Goal: Communication & Community: Answer question/provide support

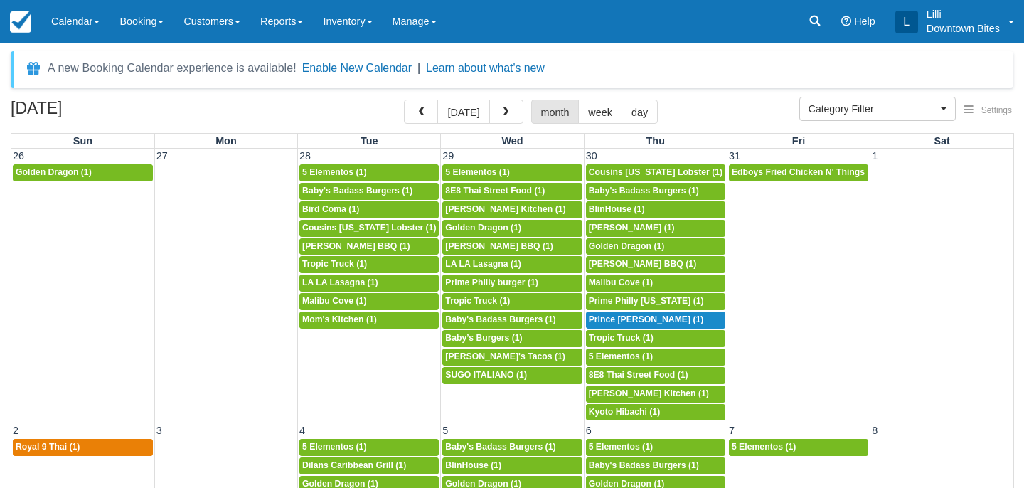
select select
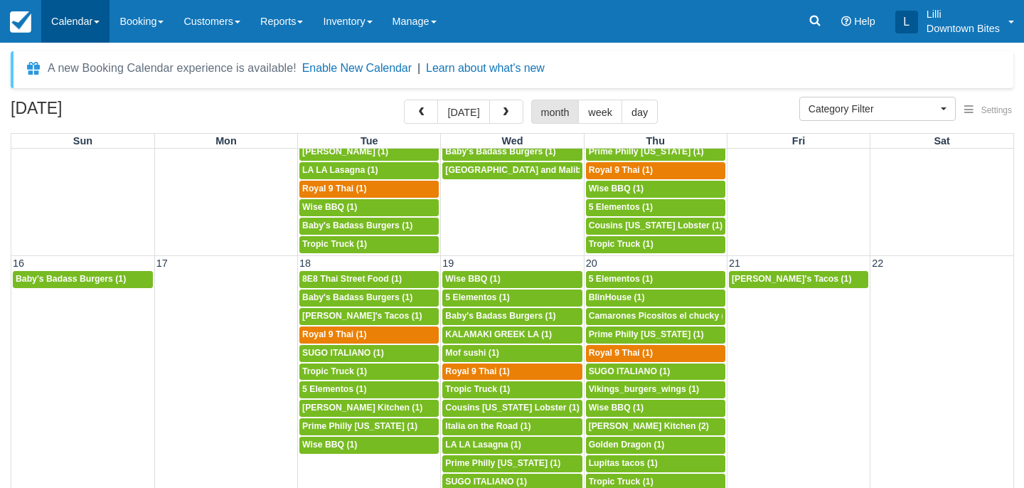
click at [73, 26] on link "Calendar" at bounding box center [75, 21] width 68 height 43
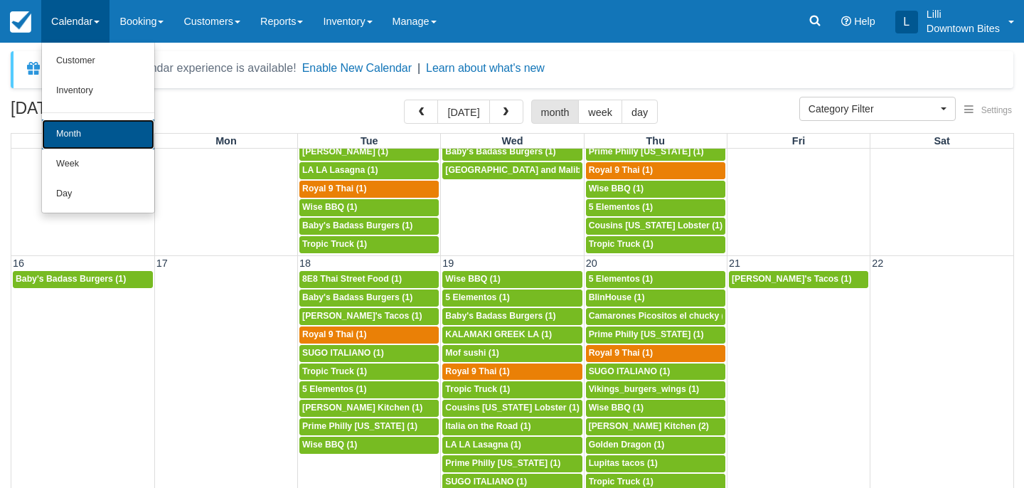
click at [93, 134] on link "Month" at bounding box center [98, 135] width 112 height 30
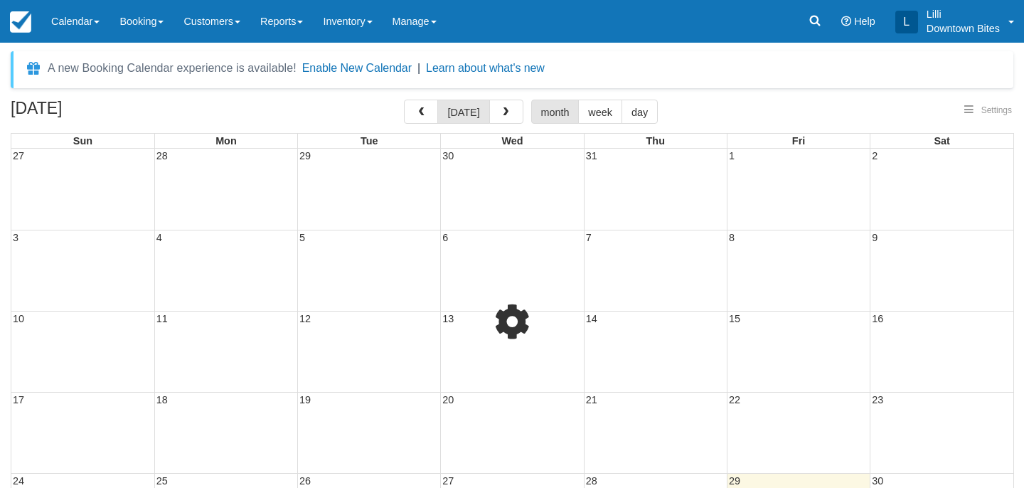
select select
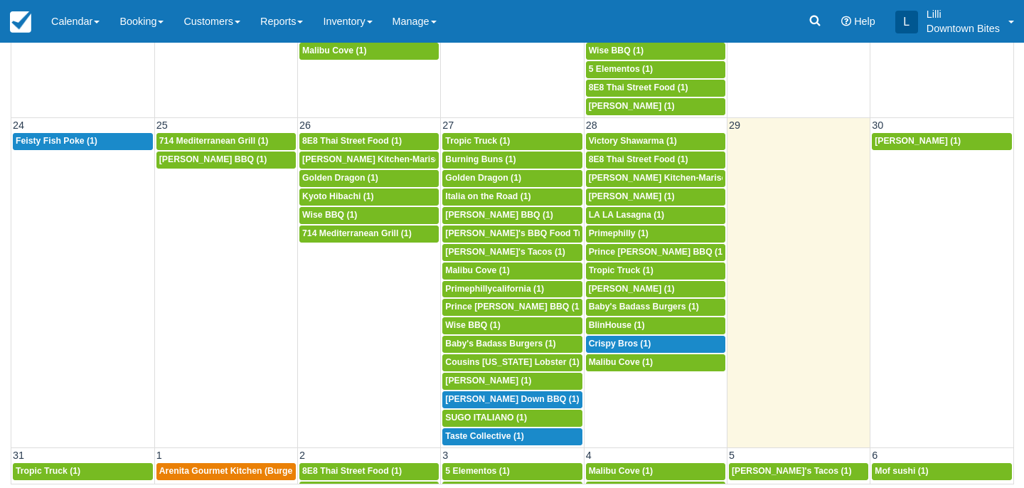
scroll to position [909, 0]
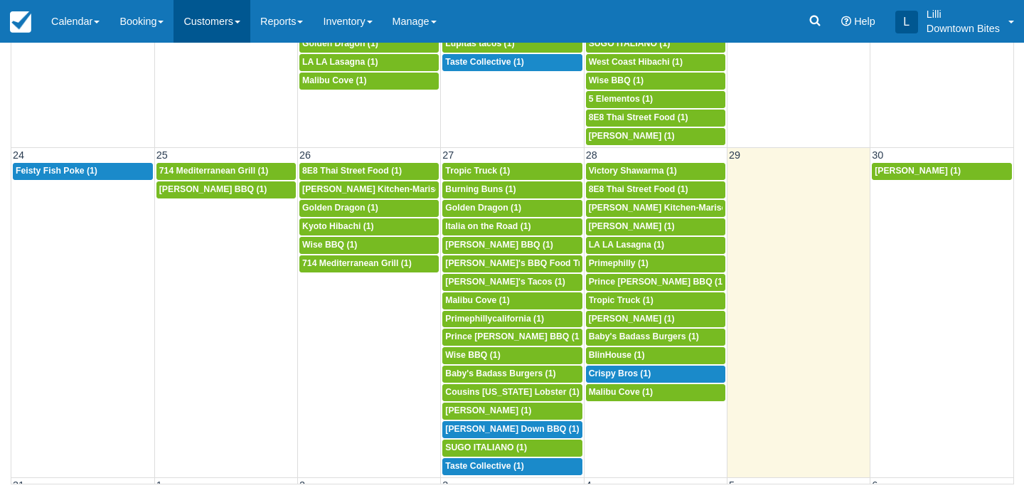
click at [208, 28] on link "Customers" at bounding box center [212, 21] width 77 height 43
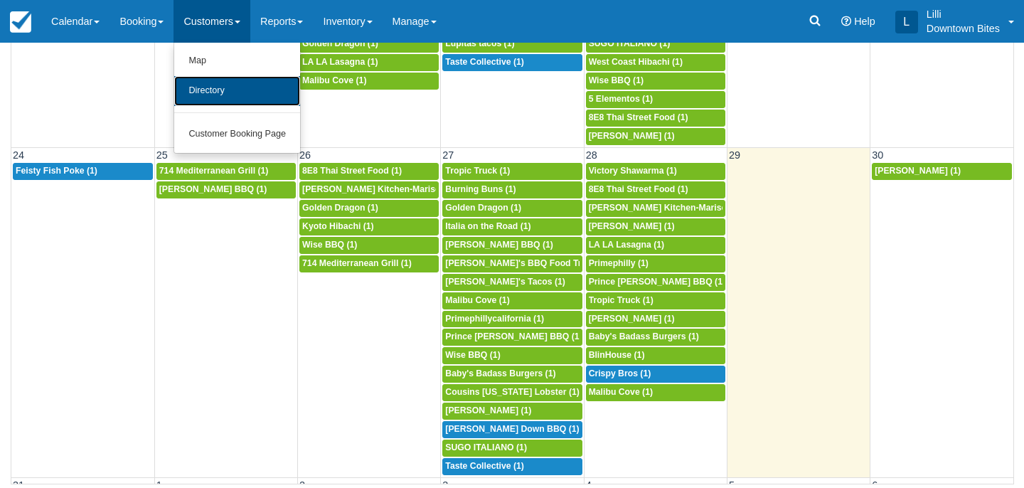
click at [208, 95] on link "Directory" at bounding box center [237, 91] width 126 height 30
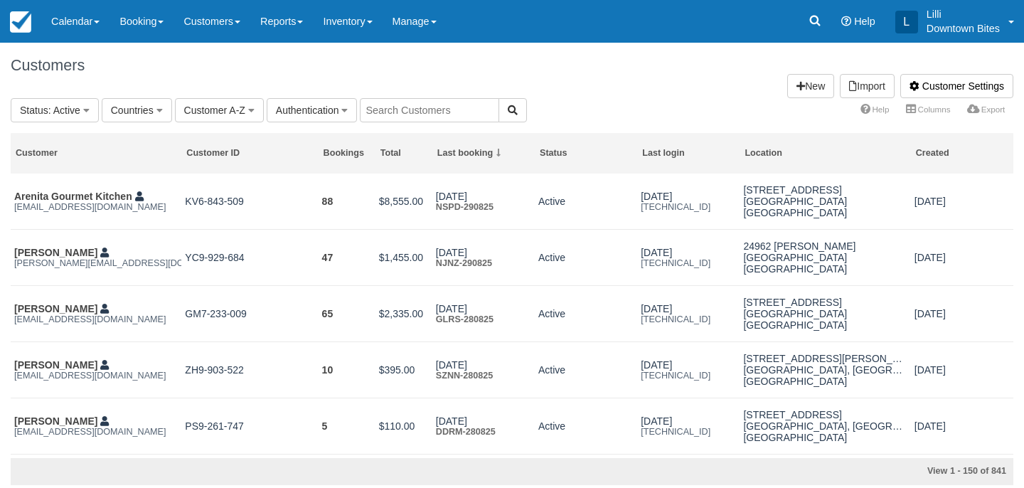
click at [420, 112] on input "text" at bounding box center [429, 110] width 139 height 24
type input "[PERSON_NAME]"
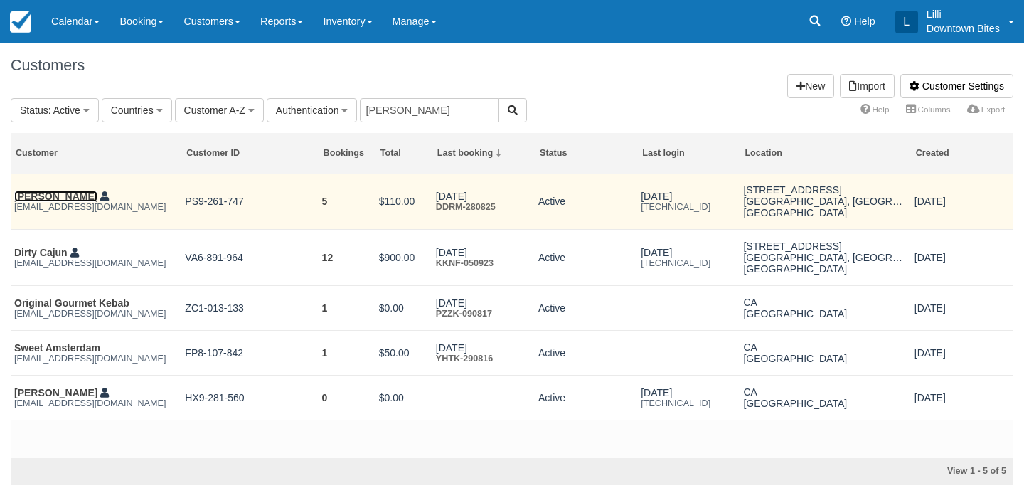
click at [58, 194] on link "[PERSON_NAME]" at bounding box center [55, 196] width 83 height 11
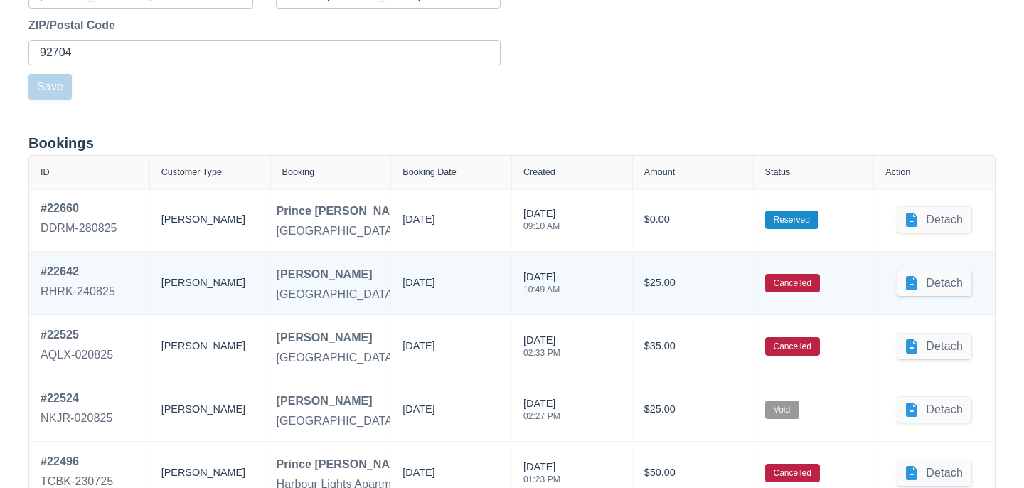
scroll to position [580, 0]
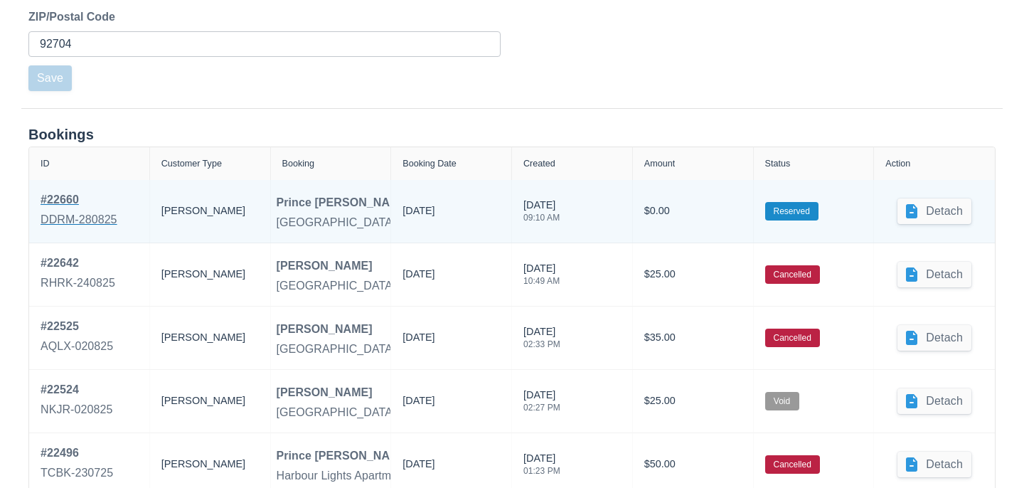
click at [85, 216] on div "DDRM-280825" at bounding box center [79, 219] width 77 height 17
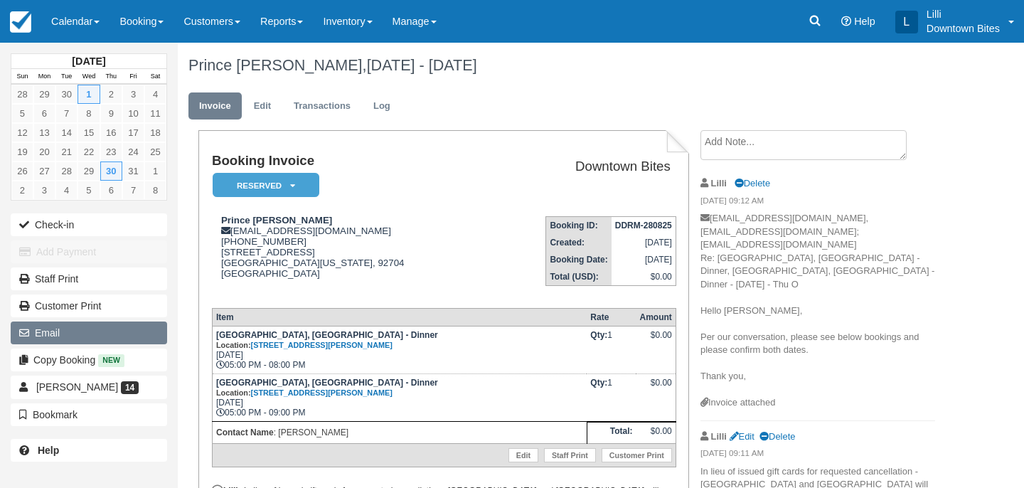
click at [85, 335] on button "Email" at bounding box center [89, 333] width 156 height 23
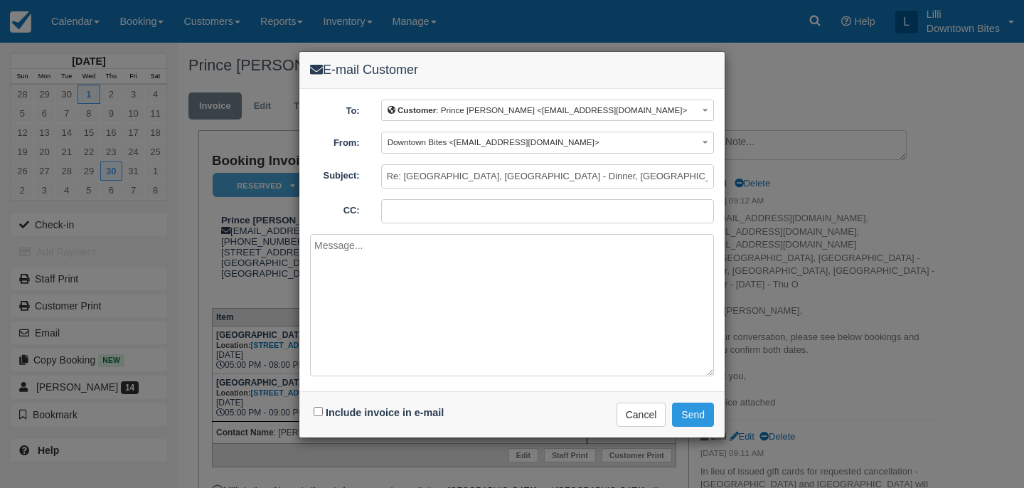
click at [391, 217] on input "CC:" at bounding box center [547, 211] width 333 height 24
type input "lilli@downtownbites.com"
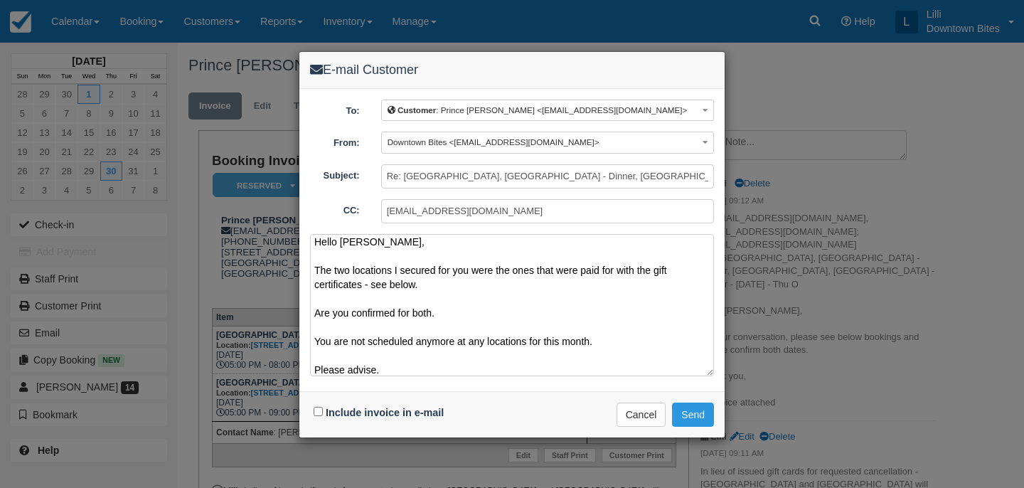
scroll to position [32, 0]
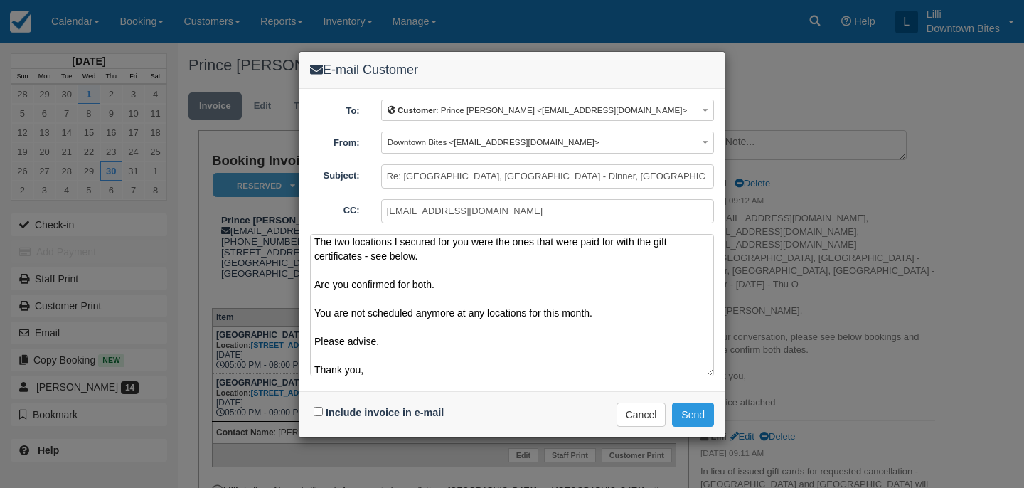
type textarea "Hello Gina, The two locations I secured for you were the ones that were paid fo…"
click at [319, 410] on input "Include invoice in e-mail" at bounding box center [318, 411] width 9 height 9
checkbox input "true"
click at [712, 406] on button "Send" at bounding box center [693, 415] width 42 height 24
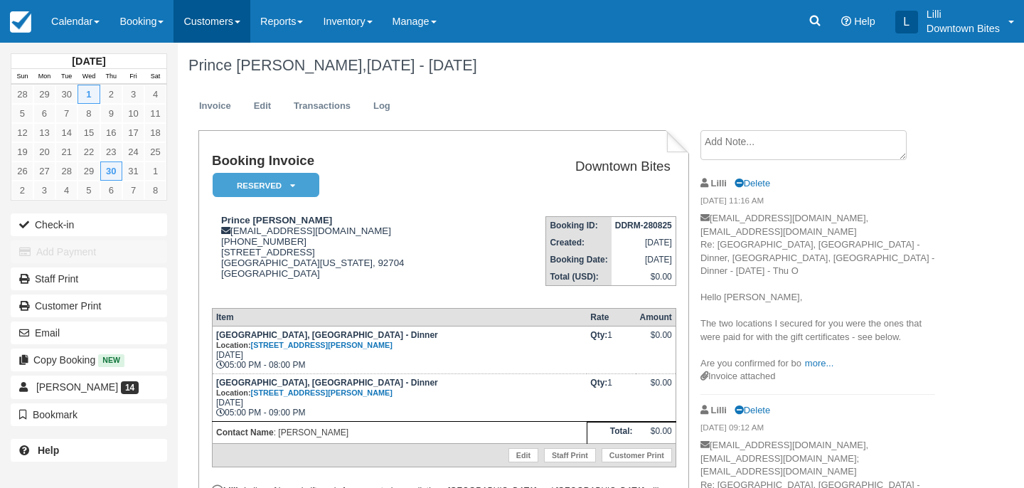
click at [207, 25] on link "Customers" at bounding box center [212, 21] width 77 height 43
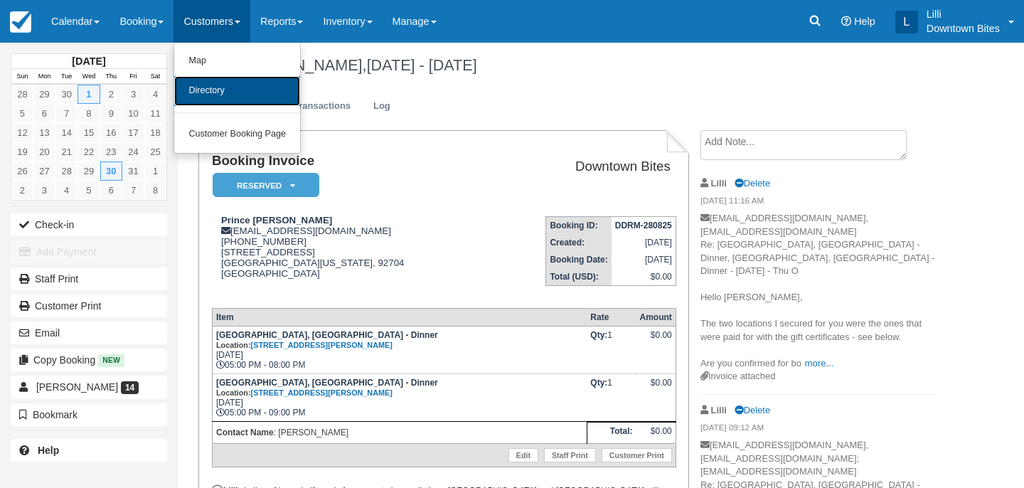
click at [216, 92] on link "Directory" at bounding box center [237, 91] width 126 height 30
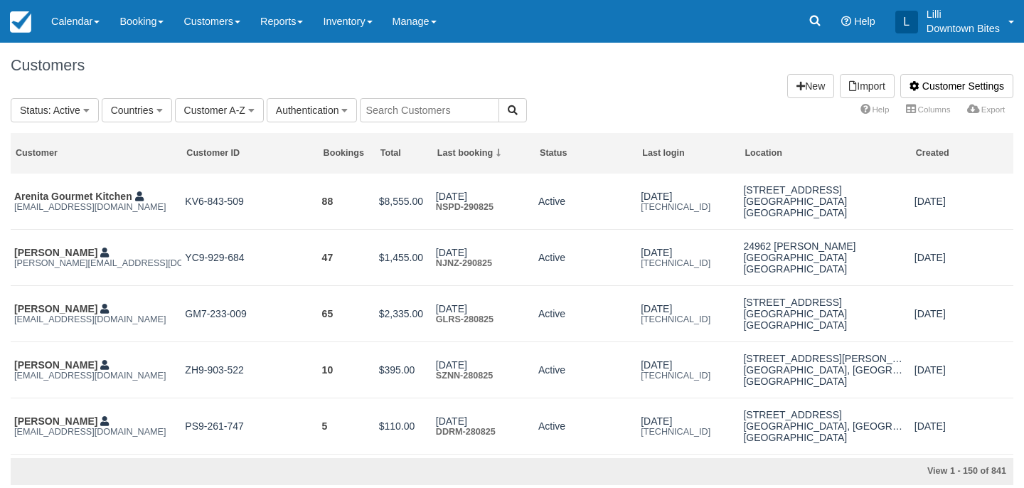
click at [390, 105] on input "text" at bounding box center [429, 110] width 139 height 24
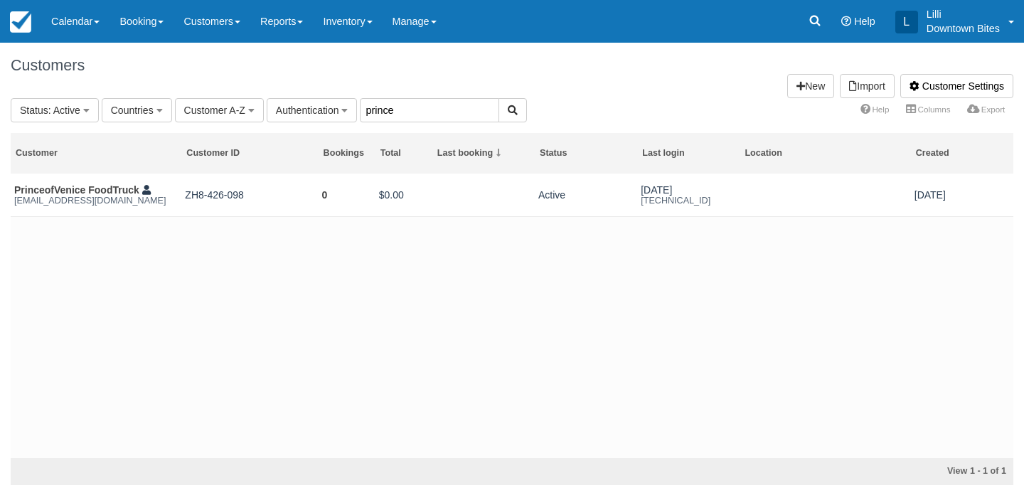
drag, startPoint x: 426, startPoint y: 108, endPoint x: 173, endPoint y: 85, distance: 254.3
click at [173, 85] on div "Customers Customer Settings Import New Status : Active All Active Archived Bloc…" at bounding box center [512, 264] width 1003 height 442
type input "gina"
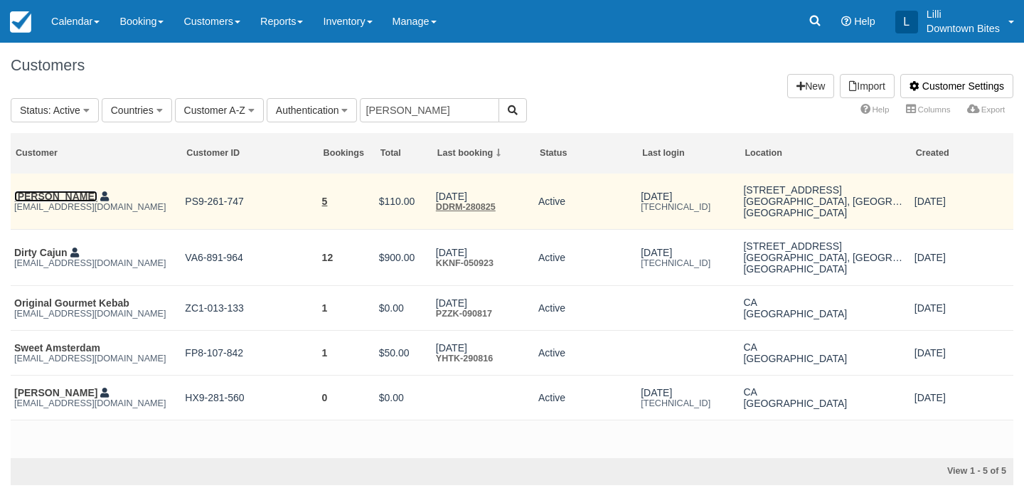
click at [36, 201] on link "Bryan Cobb" at bounding box center [55, 196] width 83 height 11
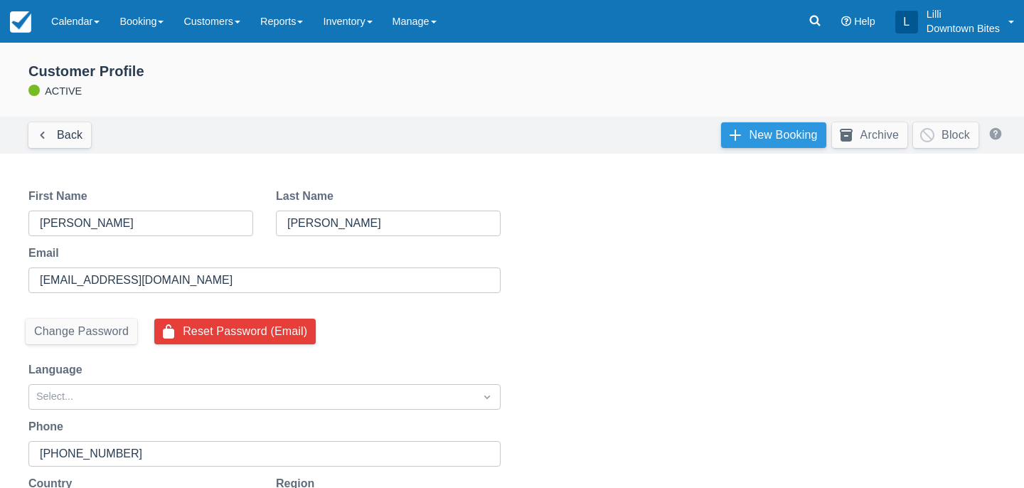
click at [794, 134] on link "New Booking" at bounding box center [773, 135] width 105 height 26
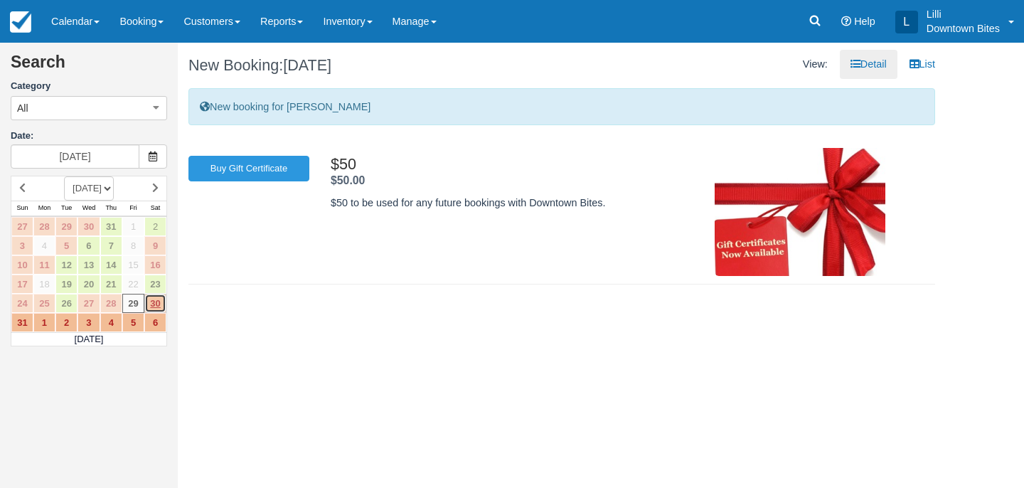
click at [159, 304] on link "30" at bounding box center [155, 303] width 22 height 19
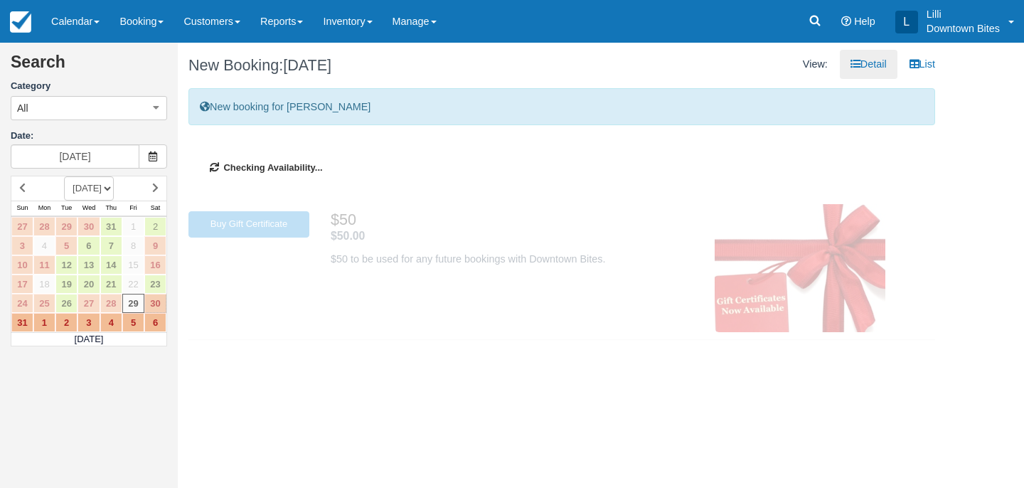
type input "[DATE]"
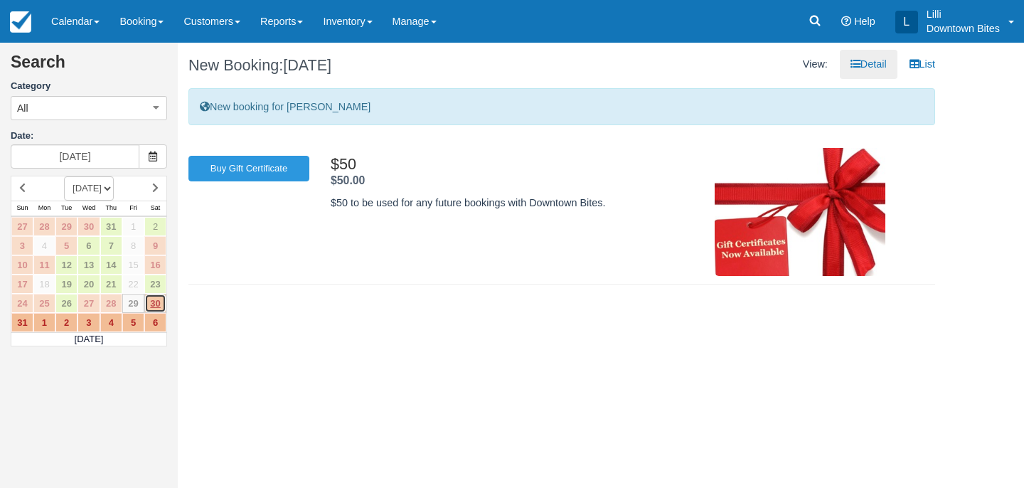
click at [156, 302] on link "30" at bounding box center [155, 303] width 22 height 19
click at [159, 298] on link "30" at bounding box center [155, 303] width 22 height 19
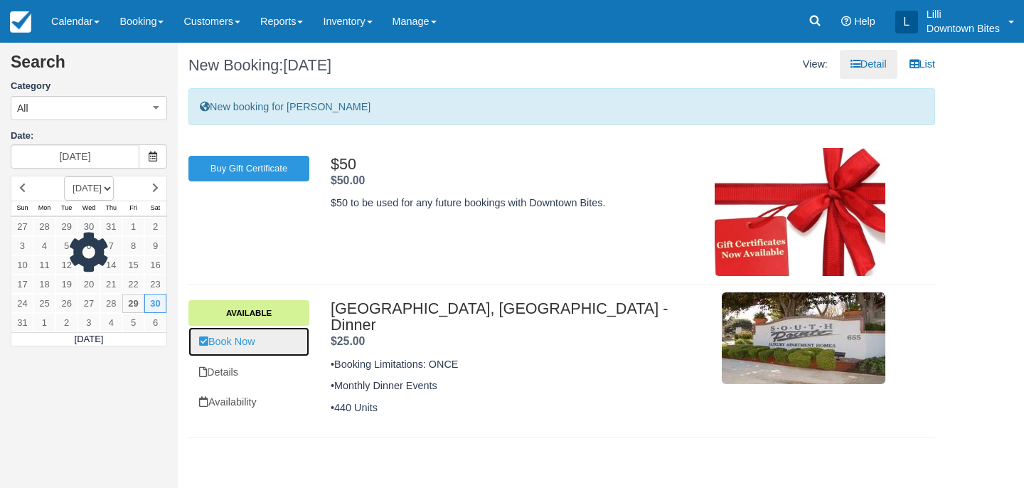
click at [248, 350] on link "Book Now" at bounding box center [249, 341] width 121 height 29
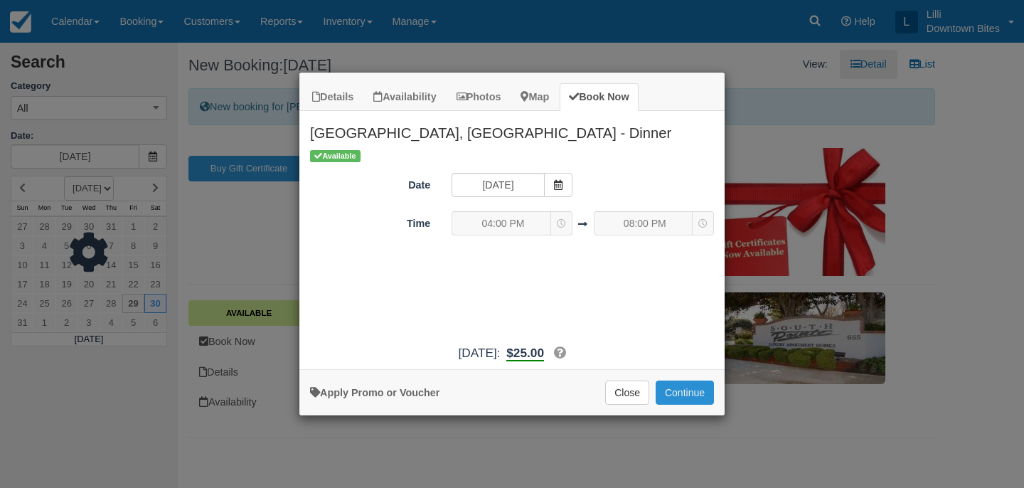
click at [687, 400] on button "Continue" at bounding box center [685, 393] width 58 height 24
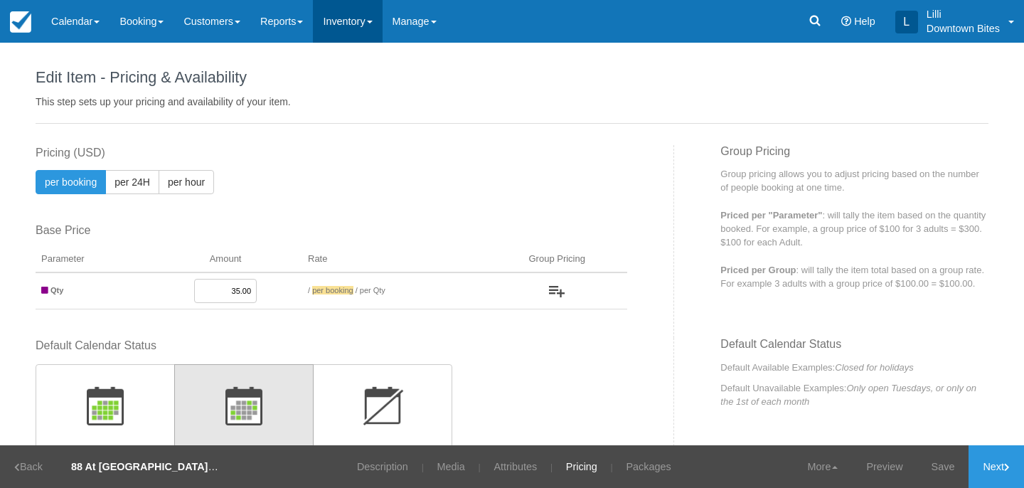
scroll to position [331, 0]
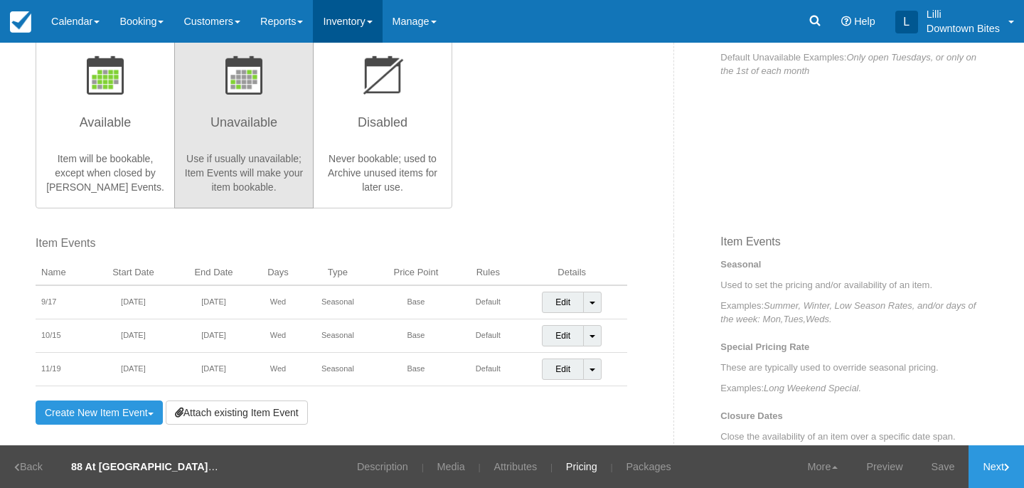
click at [368, 16] on link "Inventory" at bounding box center [347, 21] width 69 height 43
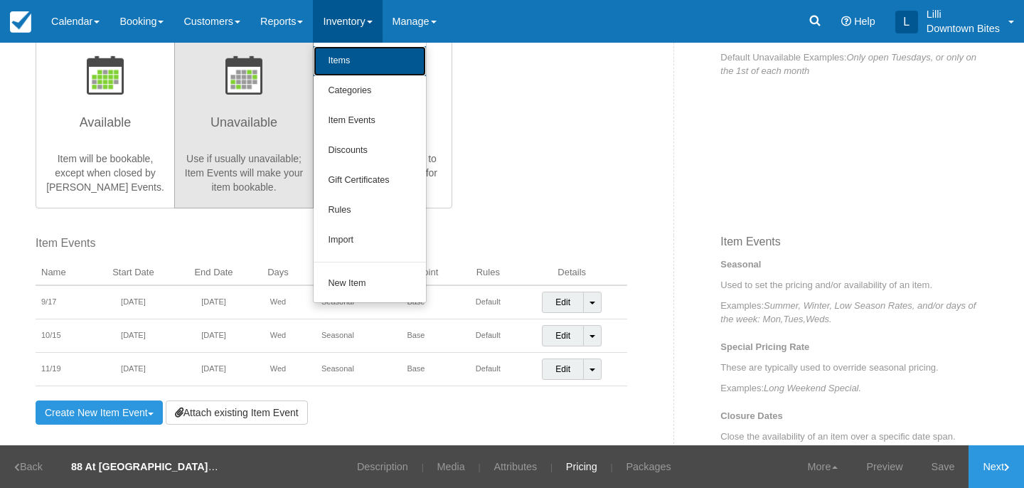
click at [367, 63] on link "Items" at bounding box center [370, 61] width 112 height 30
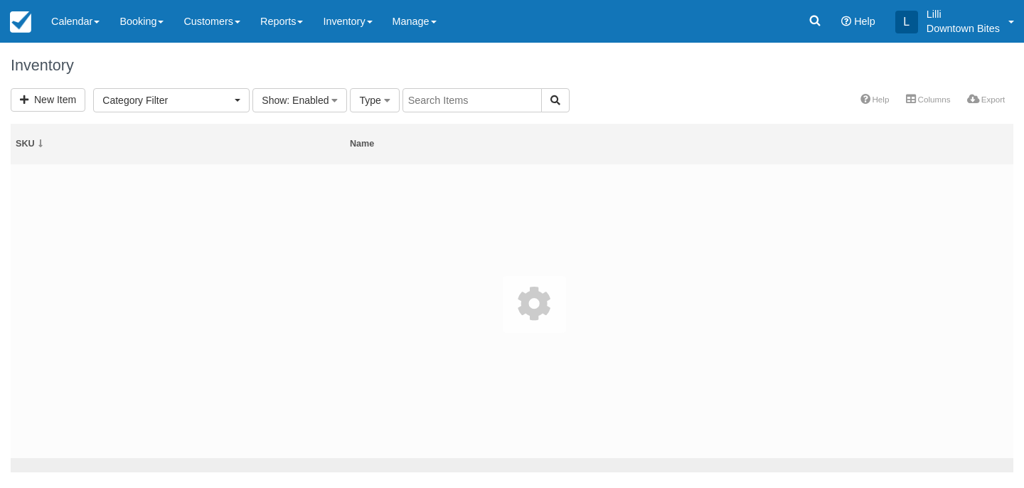
select select
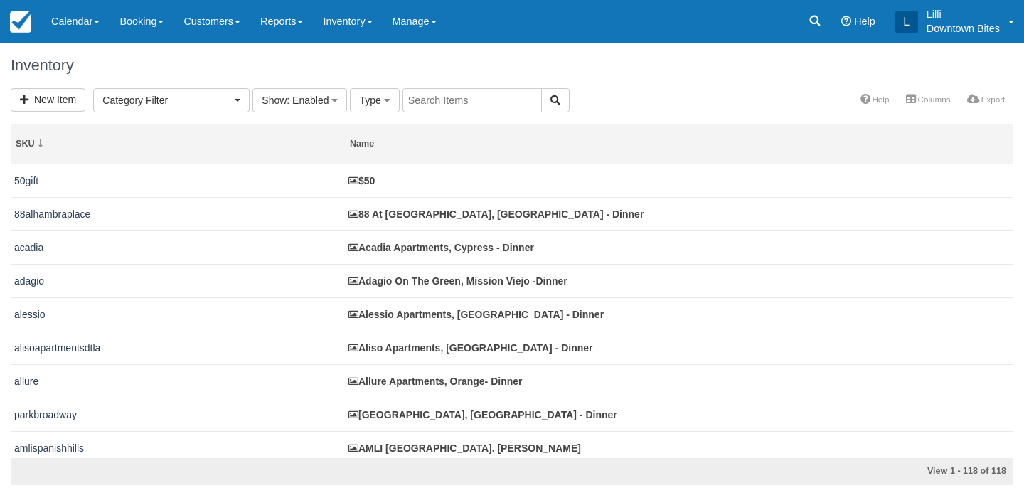
click at [442, 97] on input "text" at bounding box center [472, 100] width 139 height 24
type input "south"
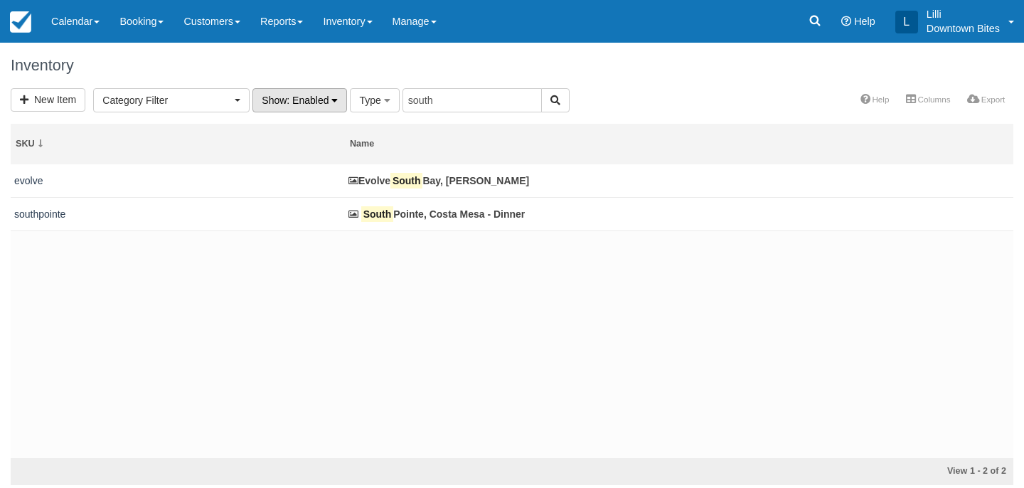
click at [322, 102] on span ": Enabled" at bounding box center [308, 100] width 42 height 11
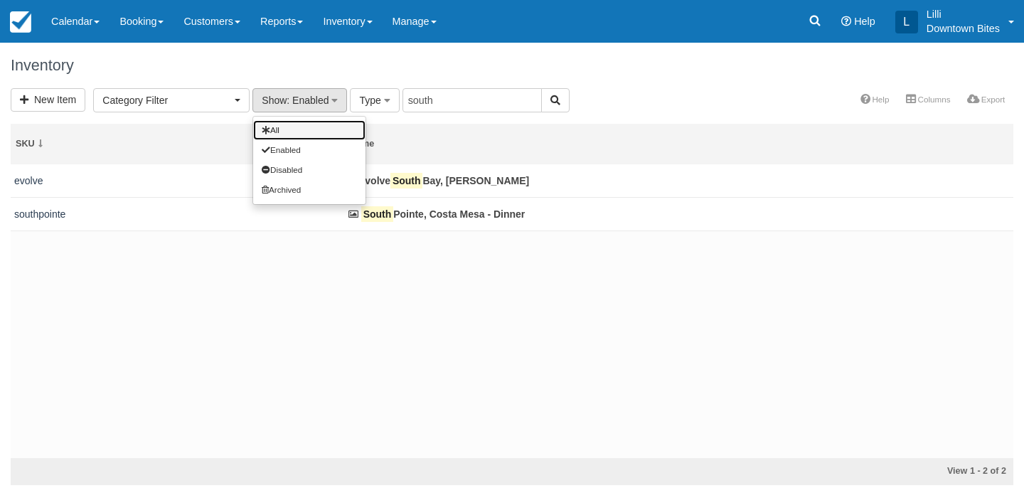
click at [302, 133] on link "All" at bounding box center [309, 130] width 112 height 20
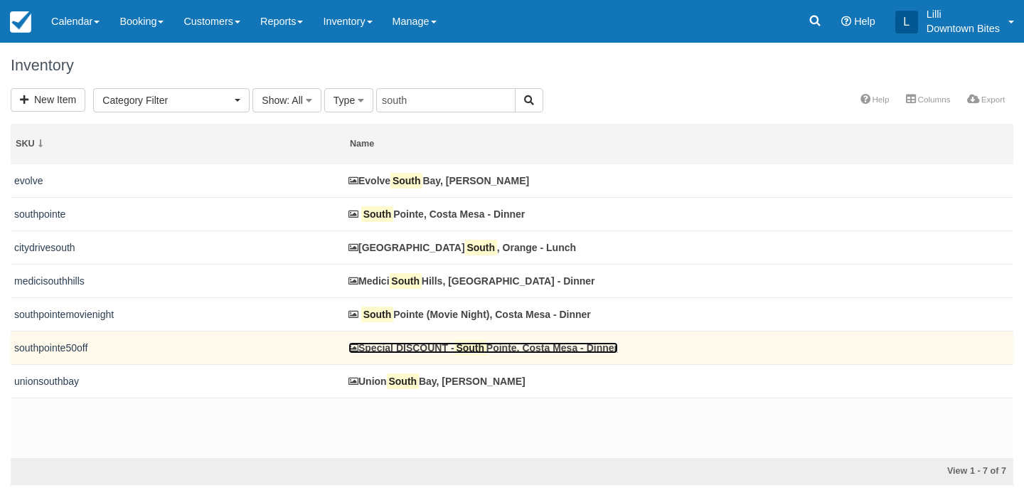
click at [445, 352] on link "Special DISCOUNT - South Pointe, Costa Mesa - Dinner" at bounding box center [484, 347] width 270 height 11
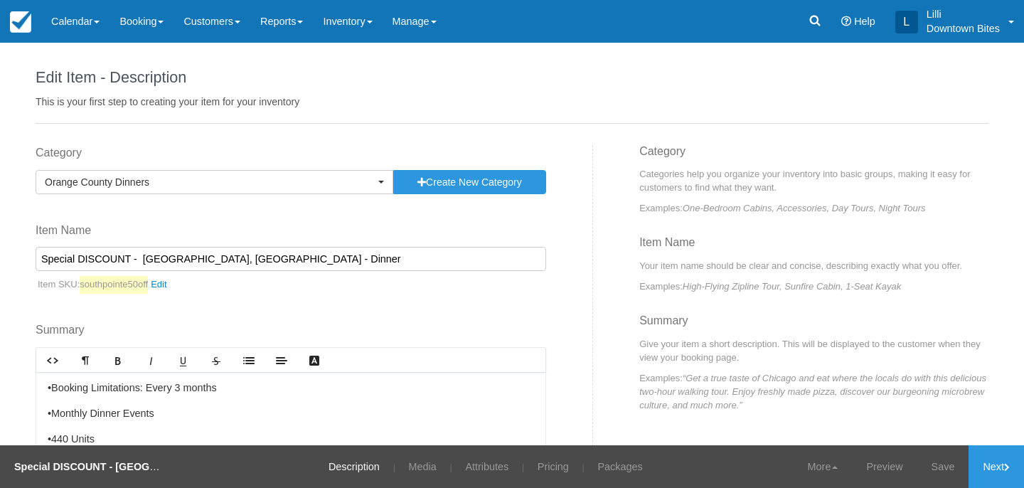
click at [127, 258] on input "Special DISCOUNT - South Pointe, Costa Mesa - Dinner" at bounding box center [291, 259] width 511 height 24
drag, startPoint x: 137, startPoint y: 260, endPoint x: 0, endPoint y: 241, distance: 138.6
click at [0, 241] on div "Edit Item - Description This is your first step to creating your item for your …" at bounding box center [512, 244] width 1024 height 403
type input "[GEOGRAPHIC_DATA], [GEOGRAPHIC_DATA] - Dinner"
click at [169, 286] on link "southpointe50off" at bounding box center [127, 285] width 94 height 18
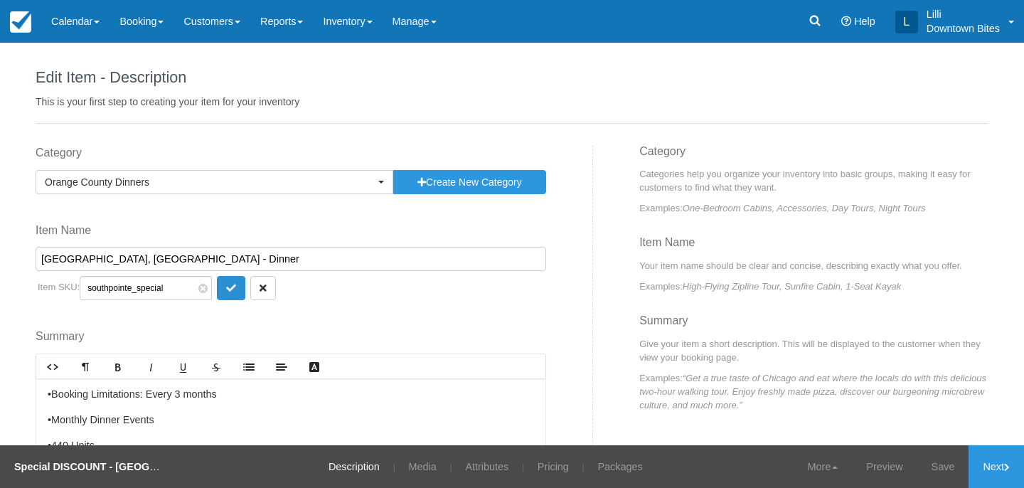
type input "southpointe_special"
click at [217, 294] on button "submit" at bounding box center [231, 288] width 28 height 24
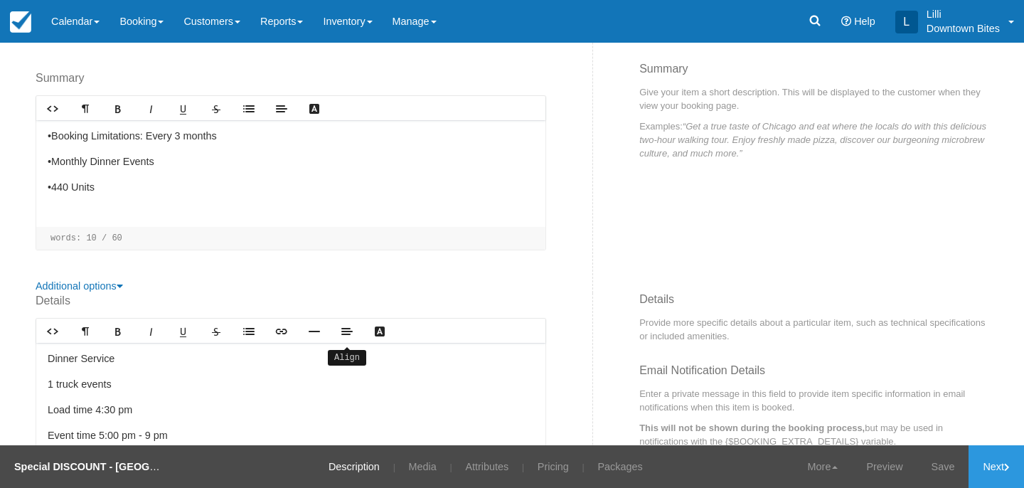
scroll to position [253, 0]
drag, startPoint x: 241, startPoint y: 132, endPoint x: 151, endPoint y: 137, distance: 90.5
click at [150, 137] on p "•Booking Limitations: Every 3 months" at bounding box center [291, 136] width 487 height 16
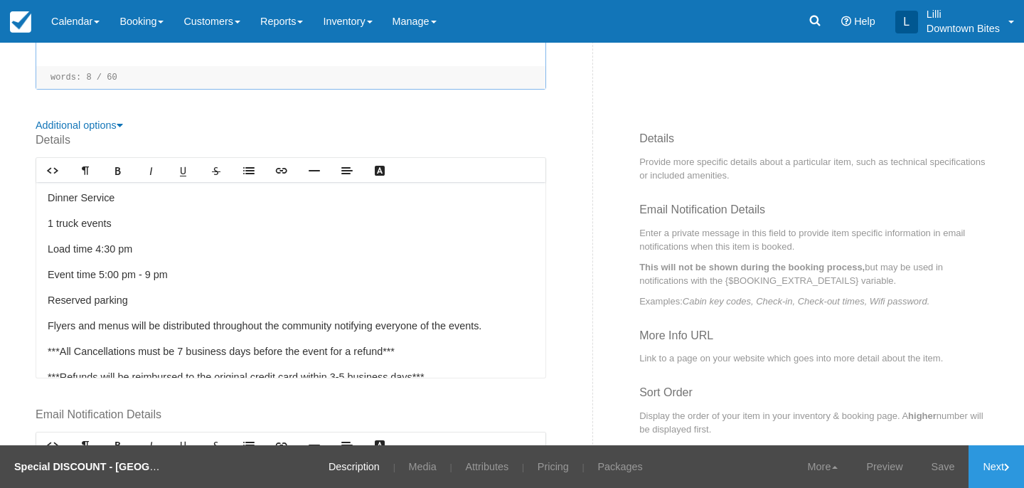
scroll to position [448, 0]
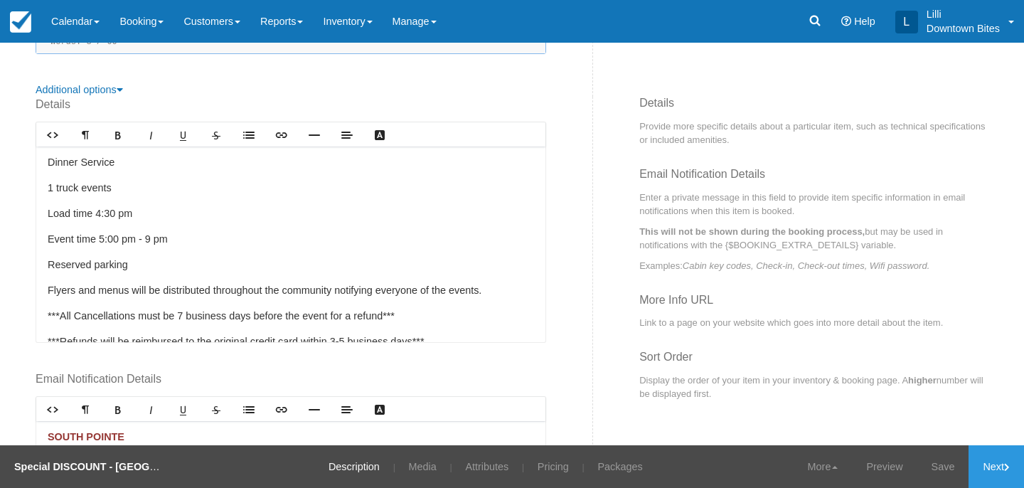
click at [102, 214] on p "Load time 4:30 pm" at bounding box center [291, 214] width 487 height 16
click at [105, 238] on p "Event time 5:00 pm - 9 pm" at bounding box center [291, 240] width 487 height 16
click at [153, 240] on p "Event time 4:00 pm - 9 pm" at bounding box center [291, 240] width 487 height 16
drag, startPoint x: 134, startPoint y: 267, endPoint x: 1, endPoint y: 257, distance: 132.7
click at [1, 257] on div "Edit Item - Description This is your first step to creating your item for your …" at bounding box center [512, 244] width 1024 height 403
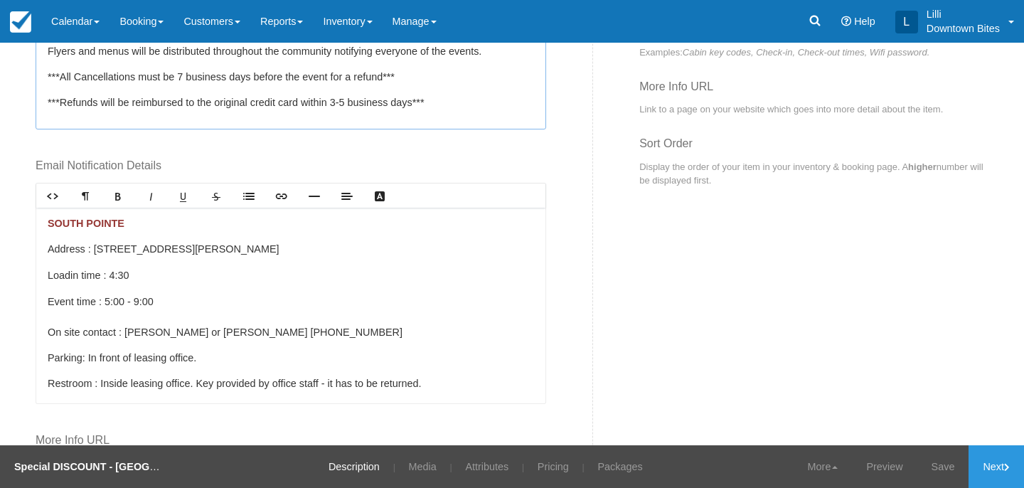
scroll to position [668, 0]
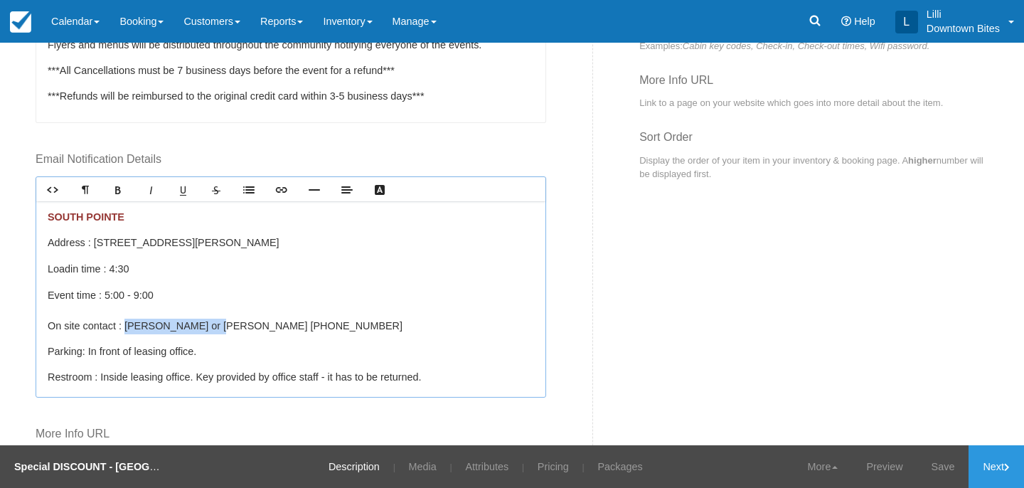
drag, startPoint x: 209, startPoint y: 326, endPoint x: 129, endPoint y: 326, distance: 80.4
click at [129, 326] on p "Event time : 5:0 0 - 9:00 On site contact : Kelsey or Jennifer 714-662-3222" at bounding box center [291, 311] width 487 height 46
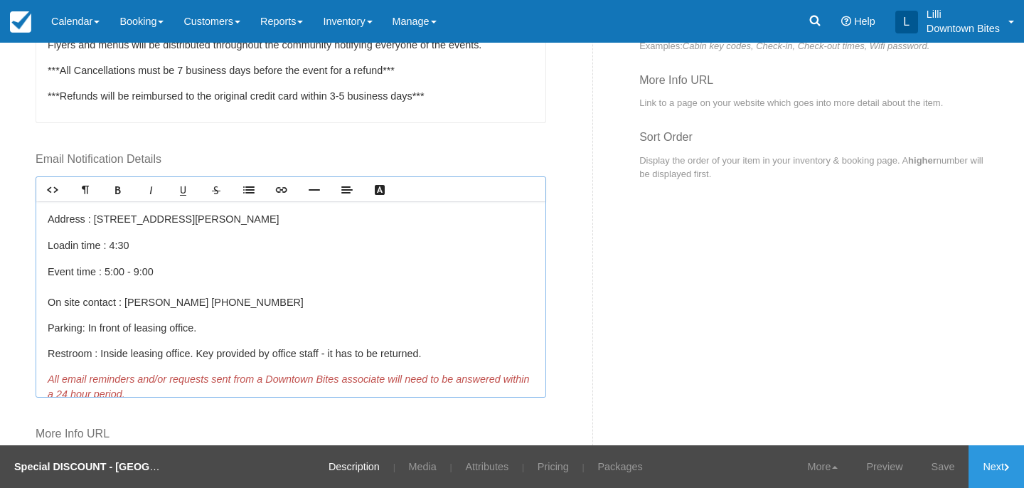
scroll to position [24, 0]
click at [118, 246] on p "Load in time : 4:30" at bounding box center [291, 245] width 487 height 16
click at [112, 271] on p "Event time : 5:0 0 - 9:00 On site contact : Brendan 714-662-3222" at bounding box center [291, 287] width 487 height 46
click at [141, 271] on span "0 - 9:00" at bounding box center [136, 270] width 35 height 11
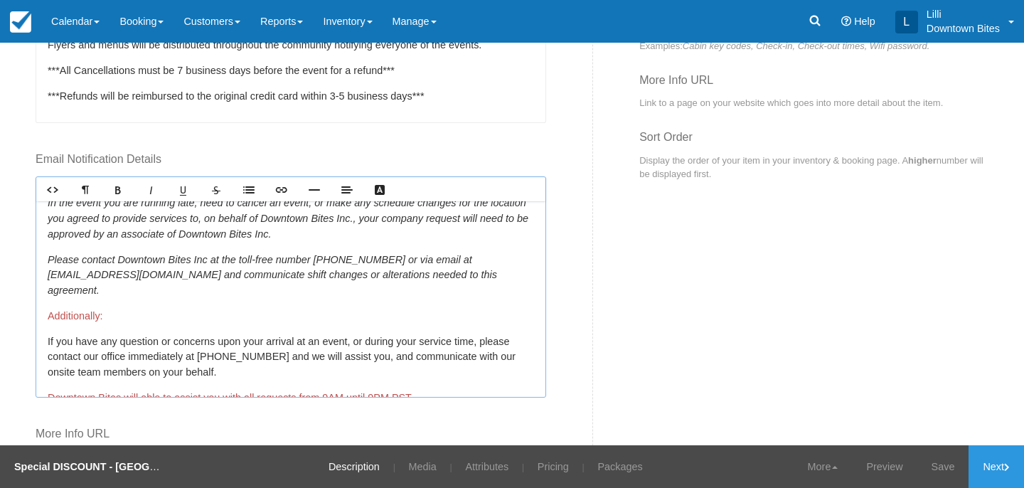
scroll to position [243, 0]
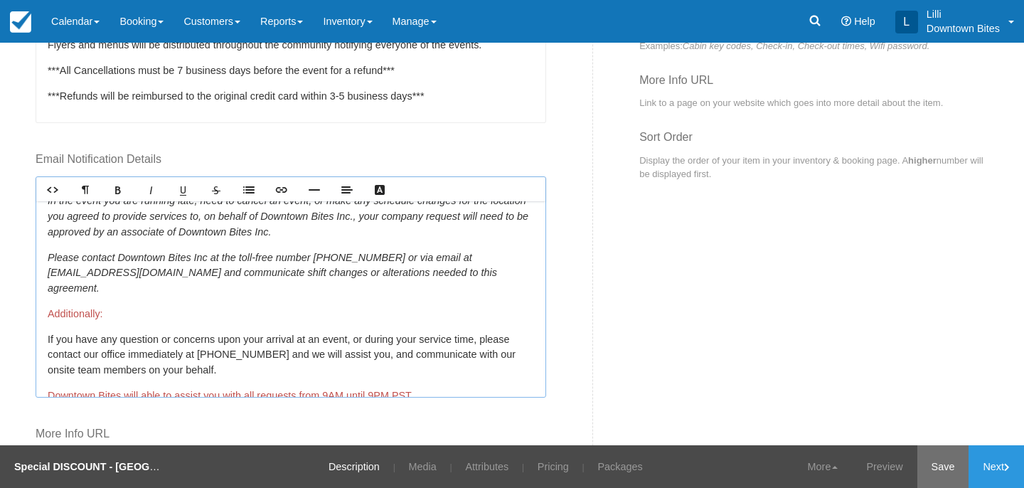
click at [932, 465] on link "Save" at bounding box center [944, 466] width 52 height 43
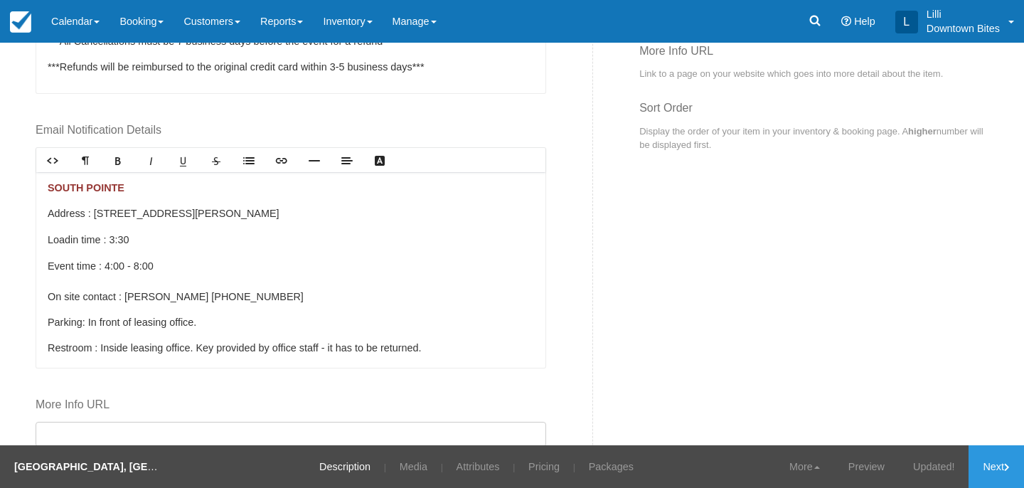
scroll to position [824, 0]
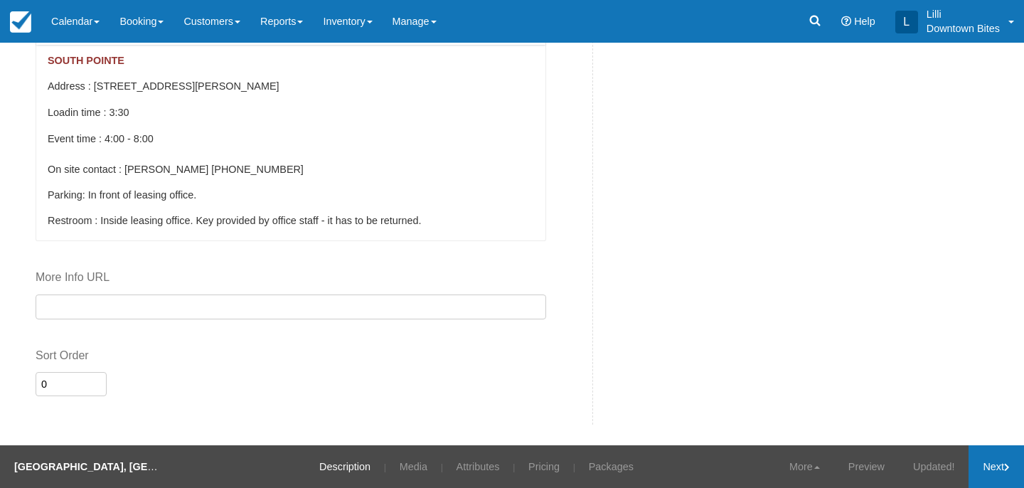
click at [999, 464] on link "Next" at bounding box center [996, 466] width 55 height 43
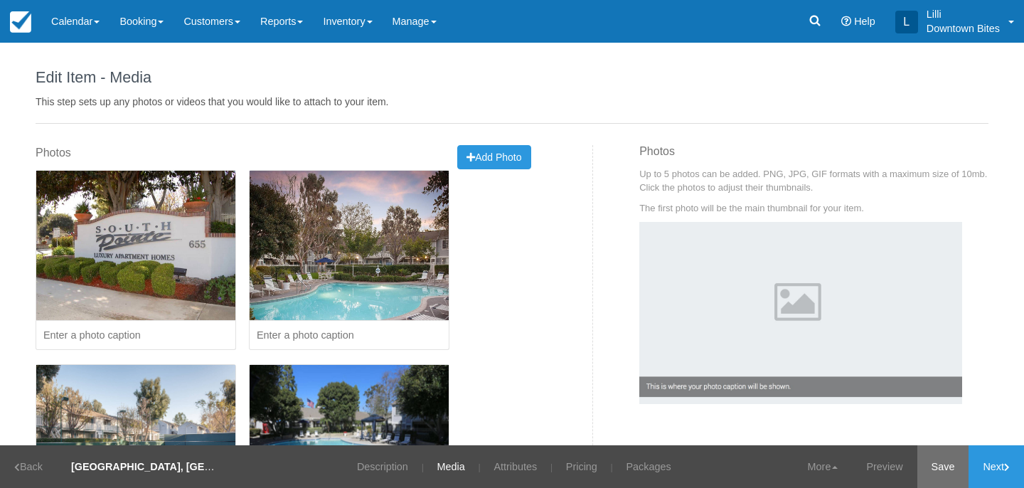
click at [937, 471] on link "Save" at bounding box center [944, 466] width 52 height 43
click at [989, 464] on link "Next" at bounding box center [996, 466] width 55 height 43
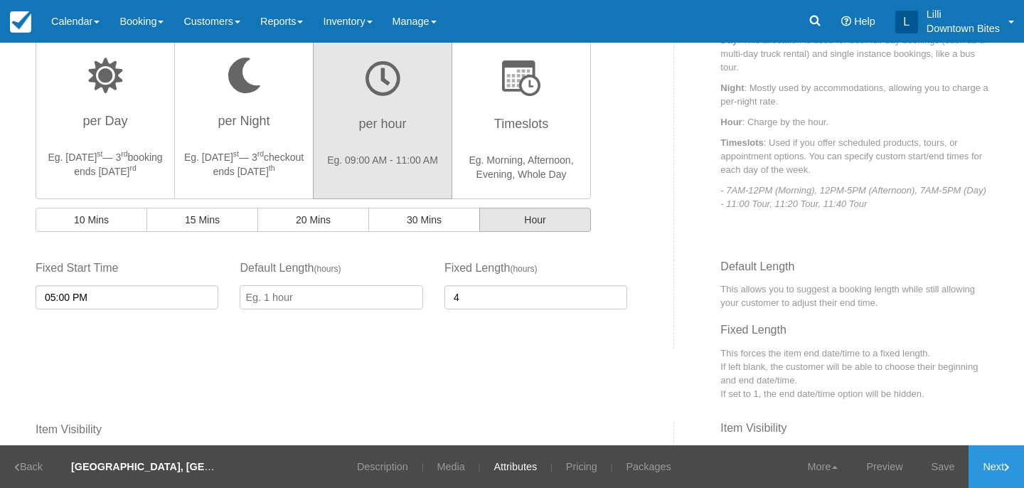
scroll to position [392, 0]
click at [163, 294] on input "05:00 PM" at bounding box center [127, 297] width 183 height 24
type input "04:00 PM"
click at [58, 411] on li "04:00 PM" at bounding box center [68, 411] width 65 height 19
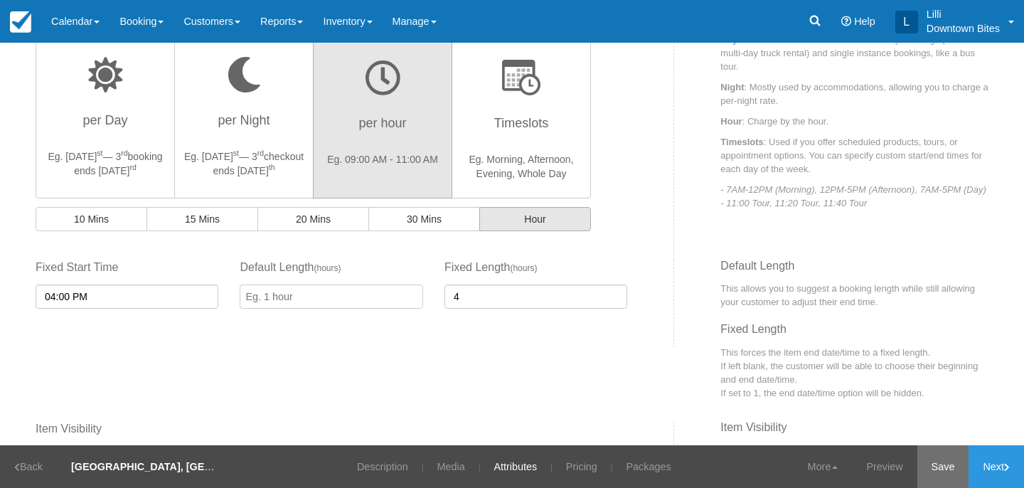
click at [935, 463] on link "Save" at bounding box center [944, 466] width 52 height 43
click at [1001, 467] on link "Next" at bounding box center [996, 466] width 55 height 43
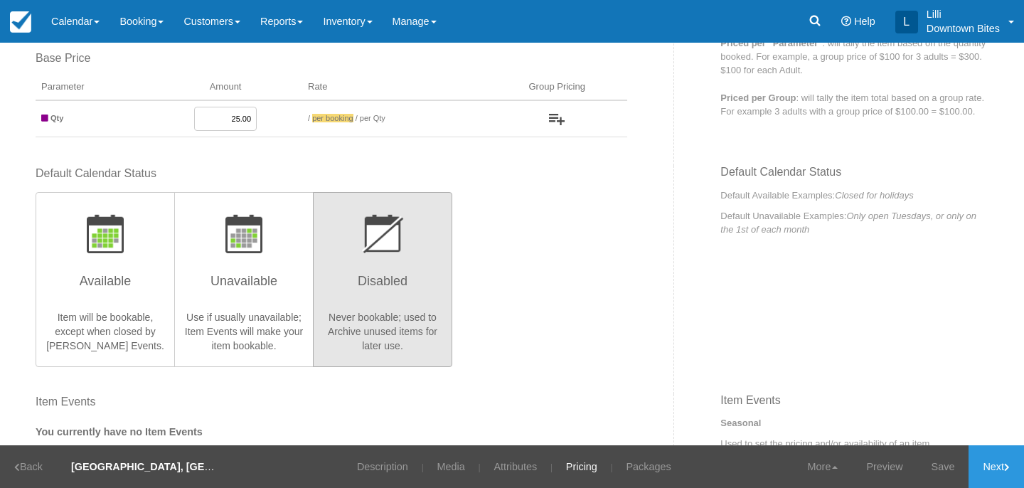
scroll to position [171, 0]
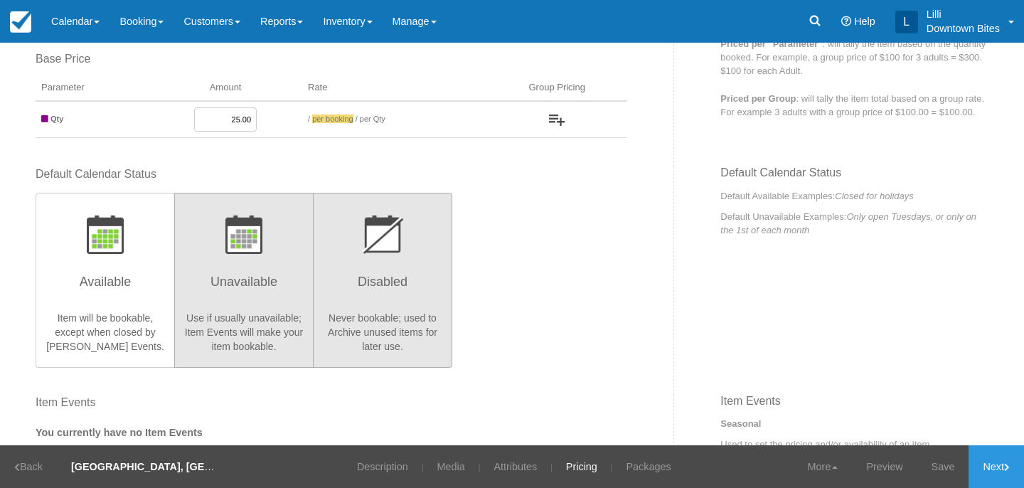
click at [254, 304] on button "Unavailable Use if usually unavailable; Item Events will make your item bookabl…" at bounding box center [243, 280] width 139 height 175
radio input "true"
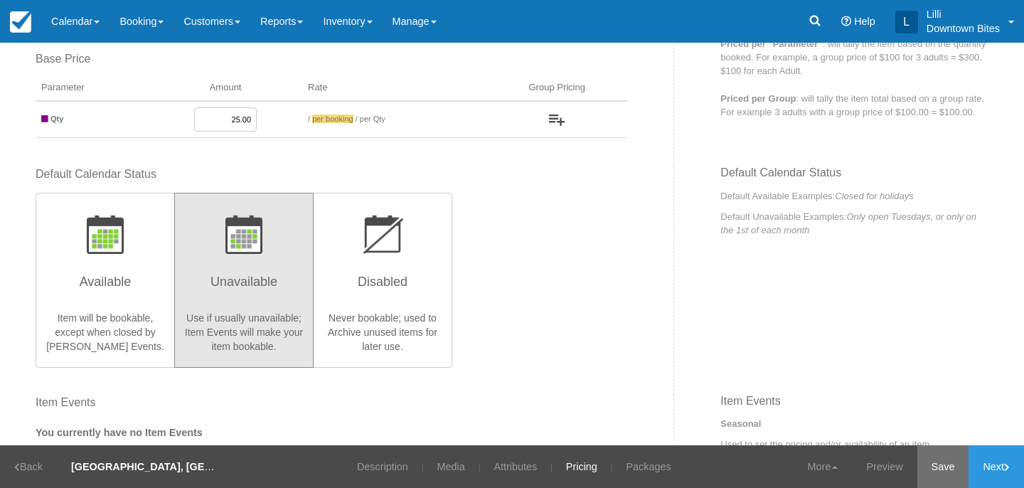
click at [930, 464] on link "Save" at bounding box center [944, 466] width 52 height 43
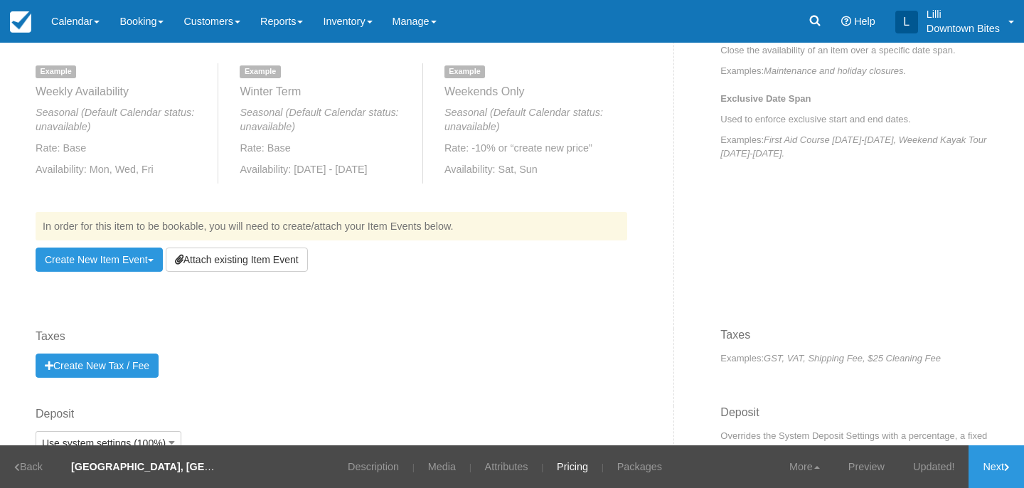
scroll to position [718, 0]
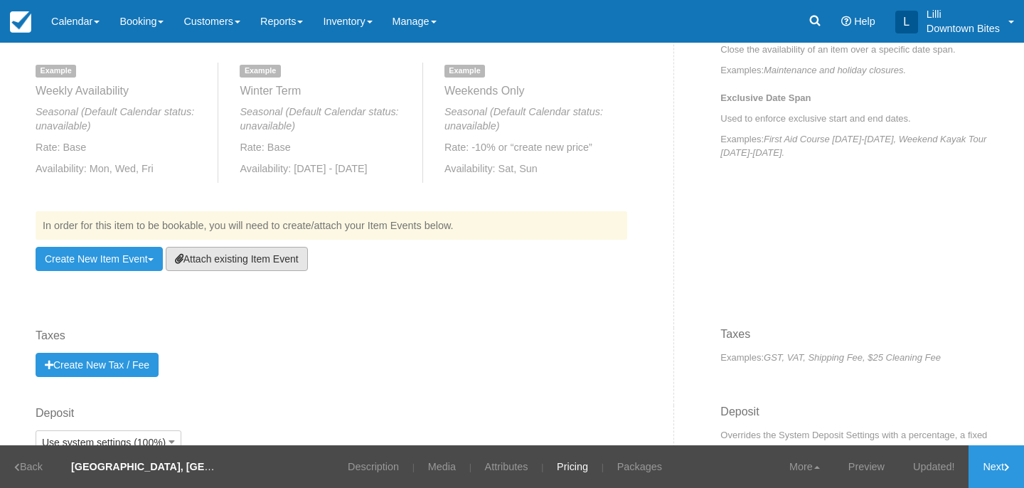
click at [270, 262] on link "Attach existing Item Event" at bounding box center [237, 259] width 142 height 24
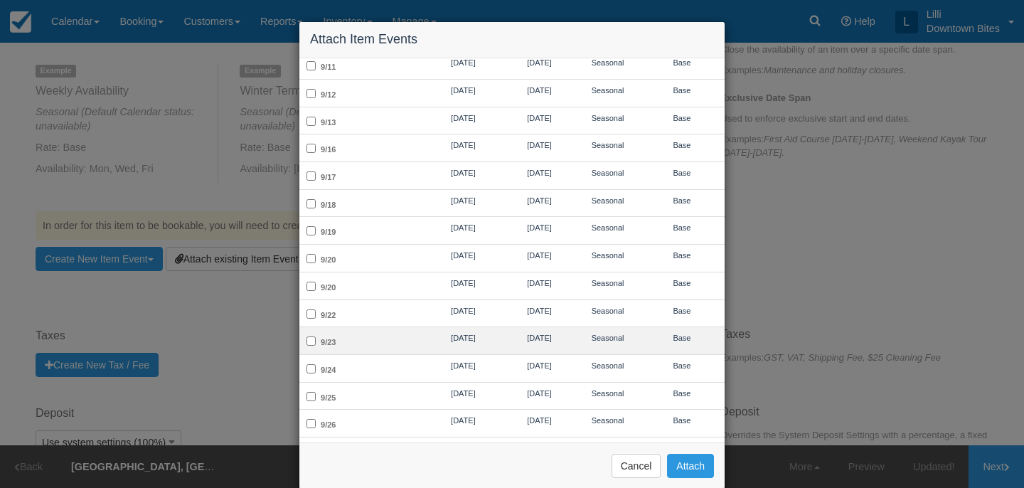
scroll to position [482, 0]
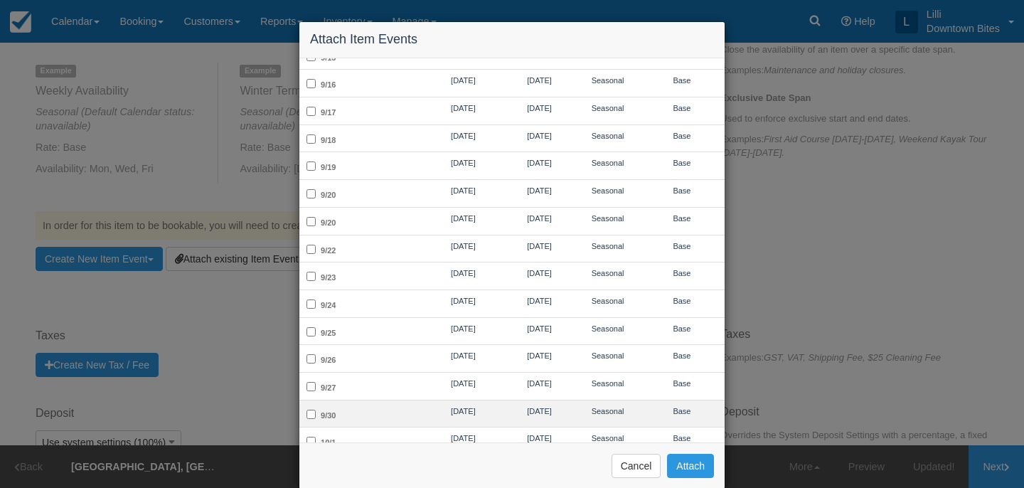
click at [375, 403] on td "9/30" at bounding box center [361, 414] width 124 height 28
checkbox input "true"
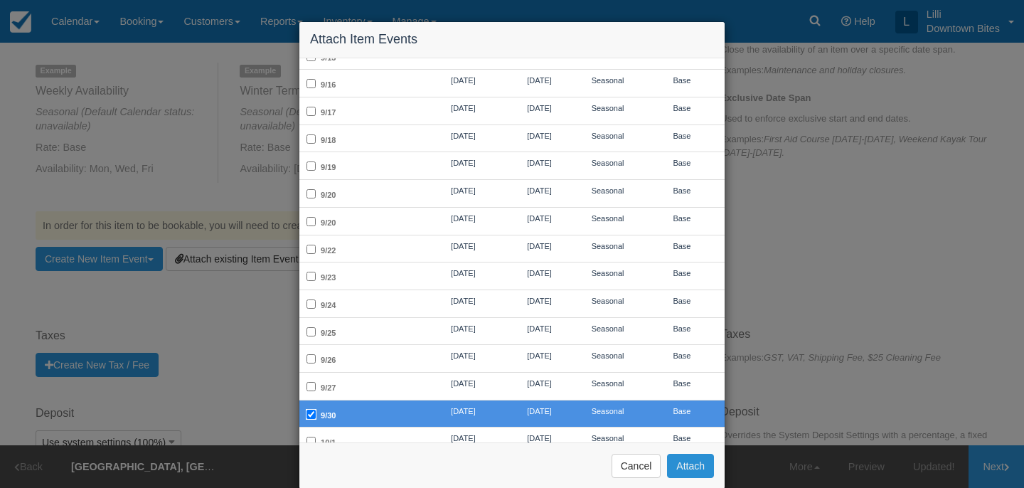
click at [684, 470] on button "Attach" at bounding box center [690, 466] width 47 height 24
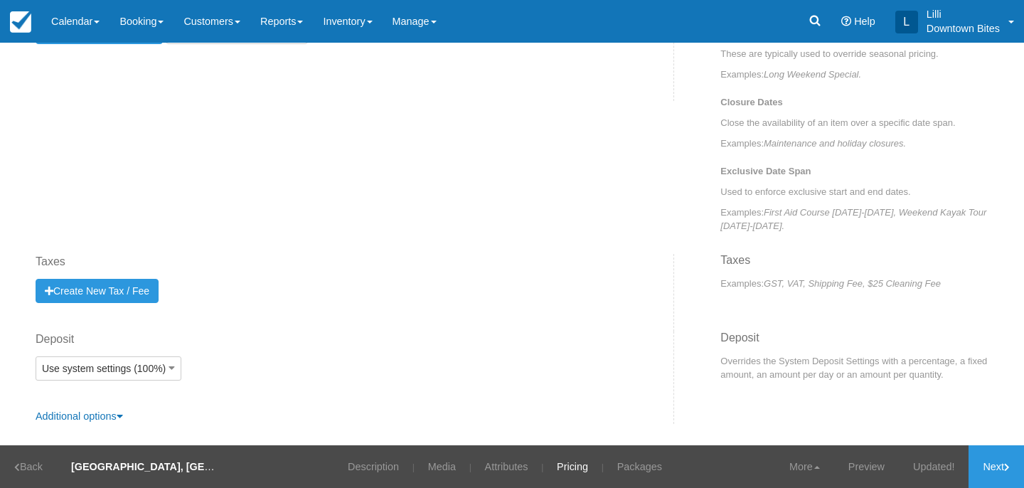
scroll to position [644, 0]
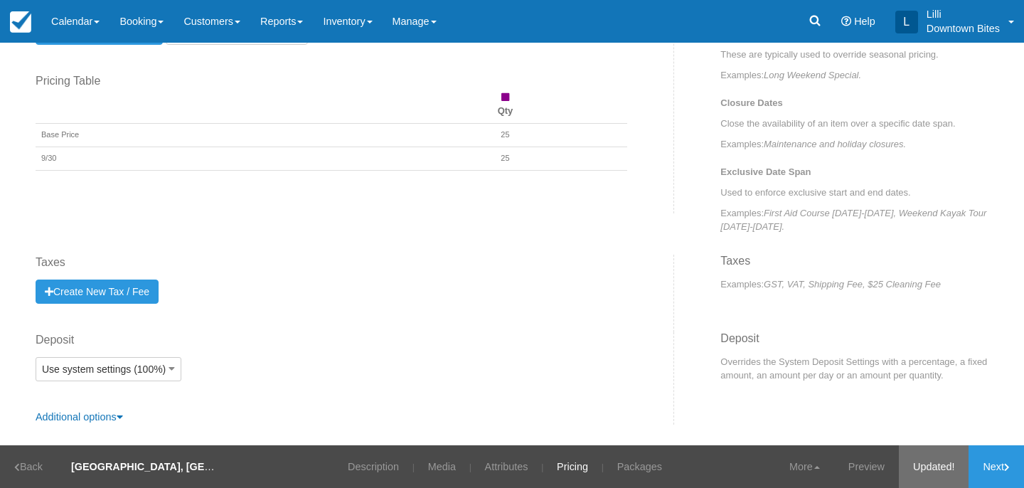
click at [934, 473] on link "Updated!" at bounding box center [934, 466] width 70 height 43
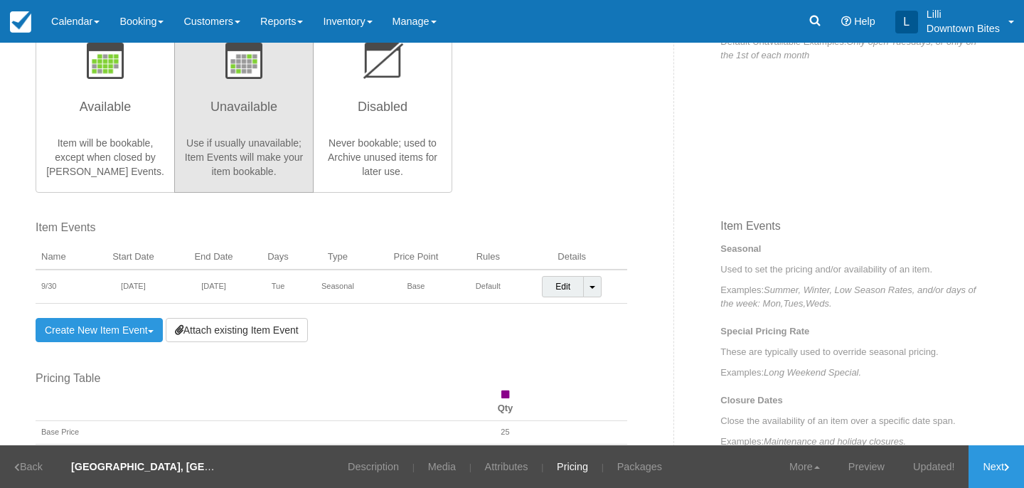
scroll to position [285, 0]
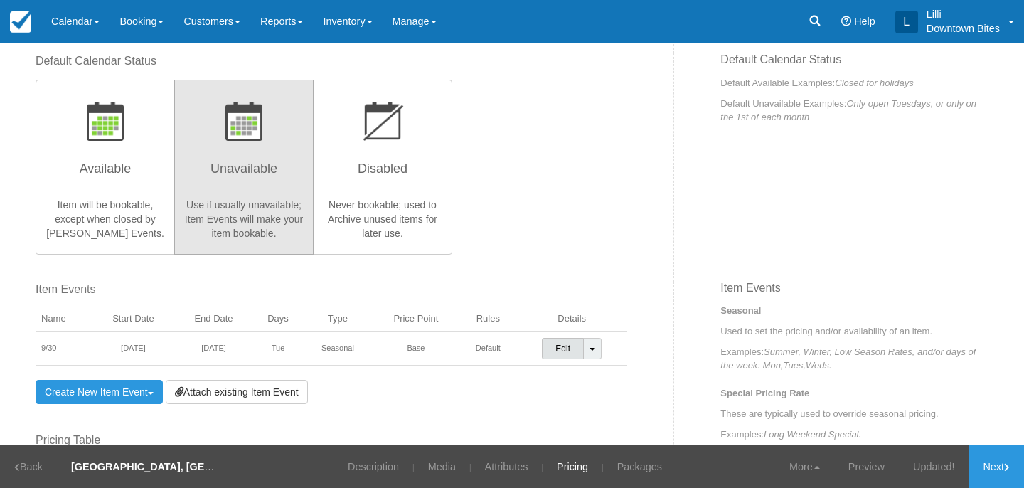
click at [566, 348] on link "Edit" at bounding box center [563, 348] width 42 height 21
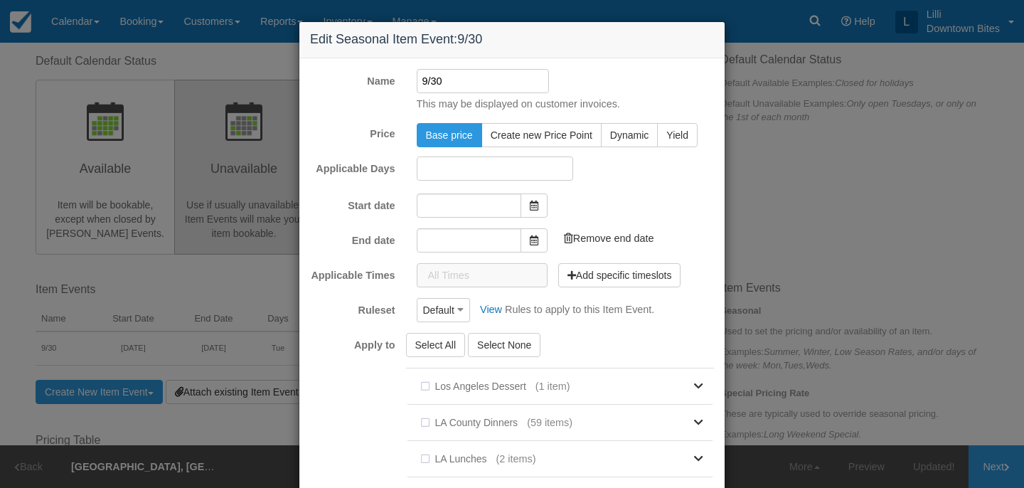
type input "09/30/25"
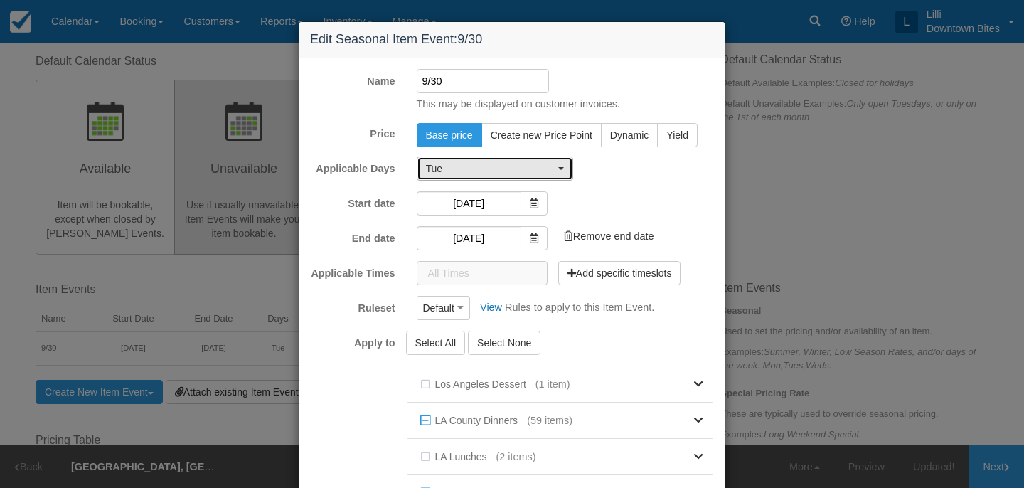
click at [452, 169] on span "Tue" at bounding box center [490, 168] width 129 height 14
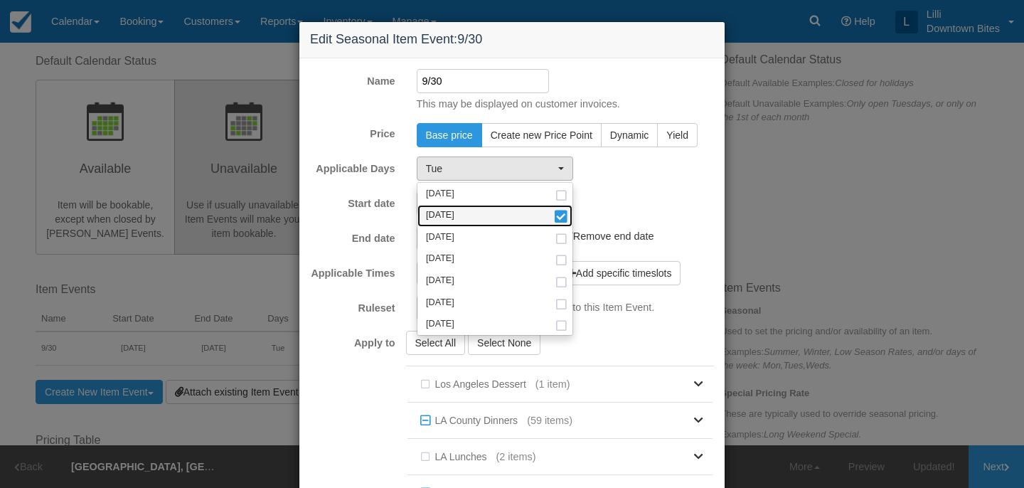
click at [482, 216] on link "Tuesday" at bounding box center [495, 216] width 155 height 22
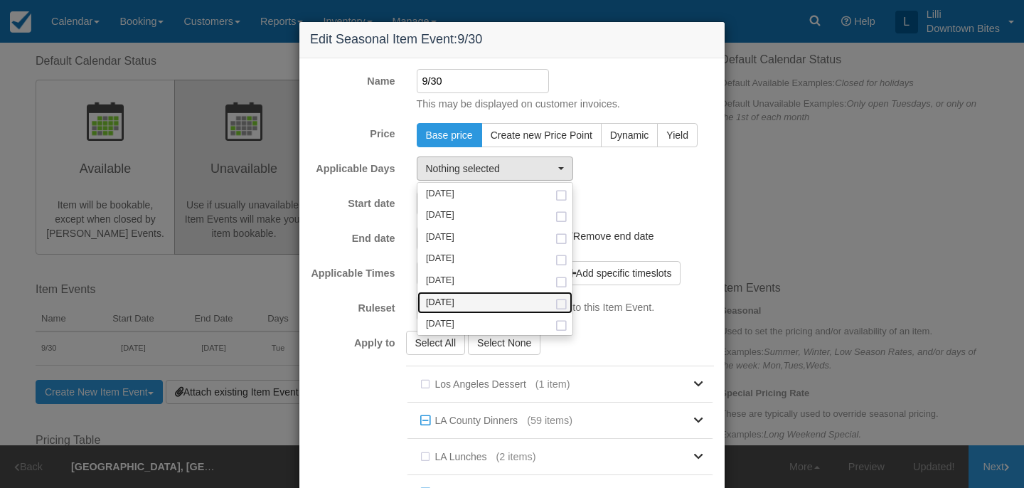
click at [487, 302] on link "Saturday" at bounding box center [495, 303] width 155 height 22
select select "sat"
click at [781, 277] on div "Edit Seasonal Item Event: 9/30 Name 9/30 This may be displayed on customer invo…" at bounding box center [512, 244] width 1024 height 488
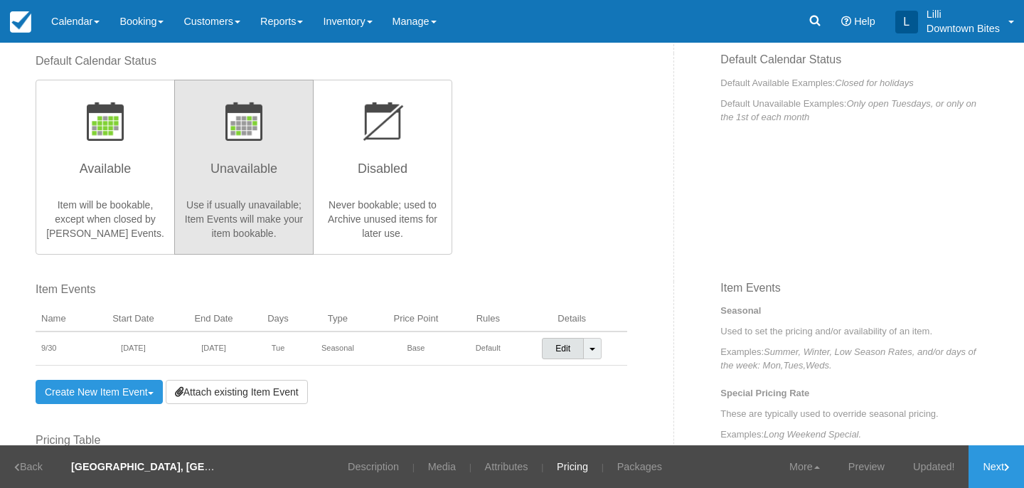
click at [584, 344] on link "Edit" at bounding box center [563, 348] width 42 height 21
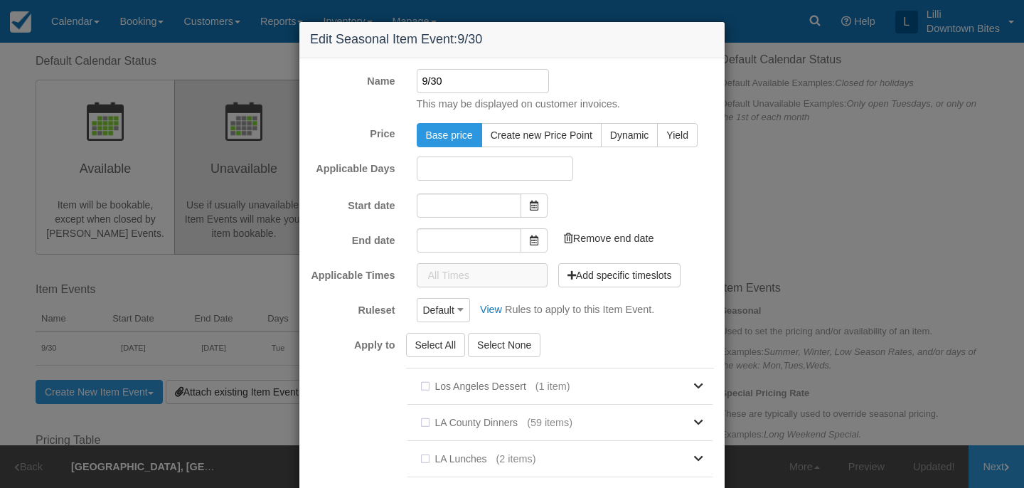
type input "09/30/25"
click at [763, 216] on div "Edit Seasonal Item Event: 9/30 Name 9/30 This may be displayed on customer invo…" at bounding box center [512, 244] width 1024 height 488
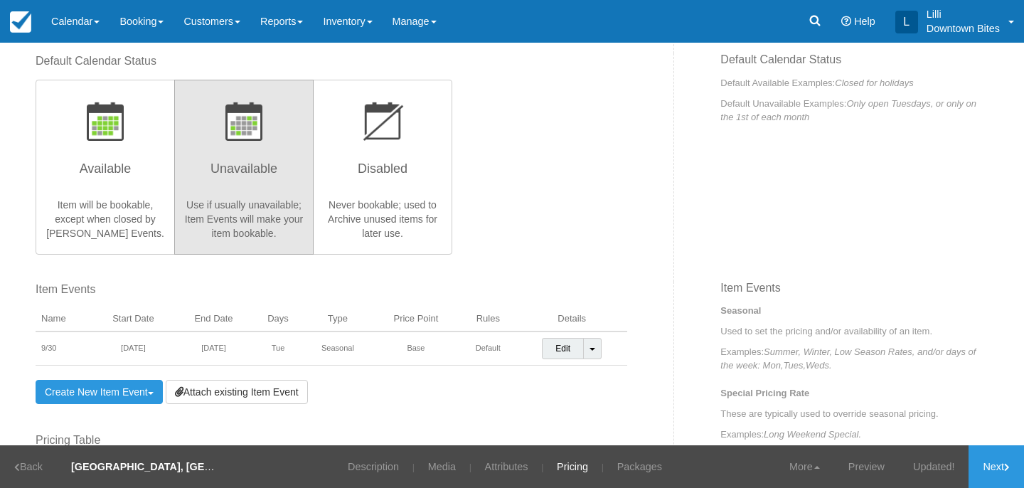
click at [602, 347] on td "Edit Toggle Dropdown Detach Event" at bounding box center [571, 348] width 111 height 34
click at [600, 346] on link "Toggle Dropdown" at bounding box center [592, 348] width 18 height 21
click at [599, 373] on link "Detach Event" at bounding box center [583, 378] width 80 height 34
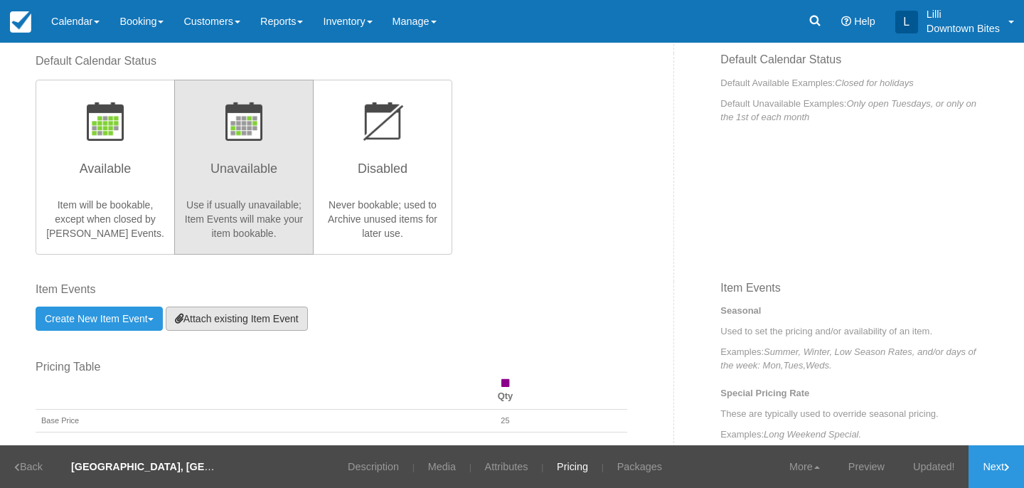
click at [269, 319] on link "Attach existing Item Event" at bounding box center [237, 319] width 142 height 24
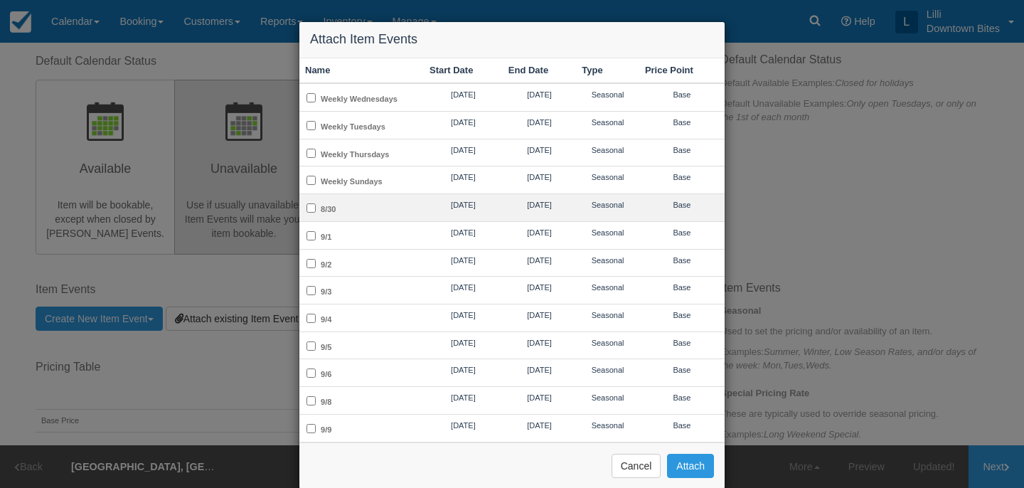
click at [354, 208] on td "8/30" at bounding box center [361, 208] width 124 height 28
checkbox input "true"
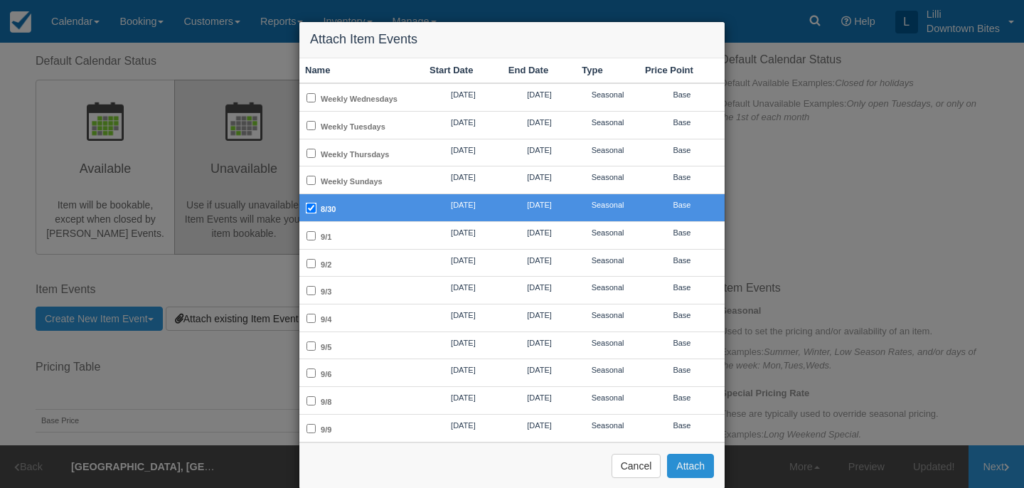
click at [681, 466] on button "Attach" at bounding box center [690, 466] width 47 height 24
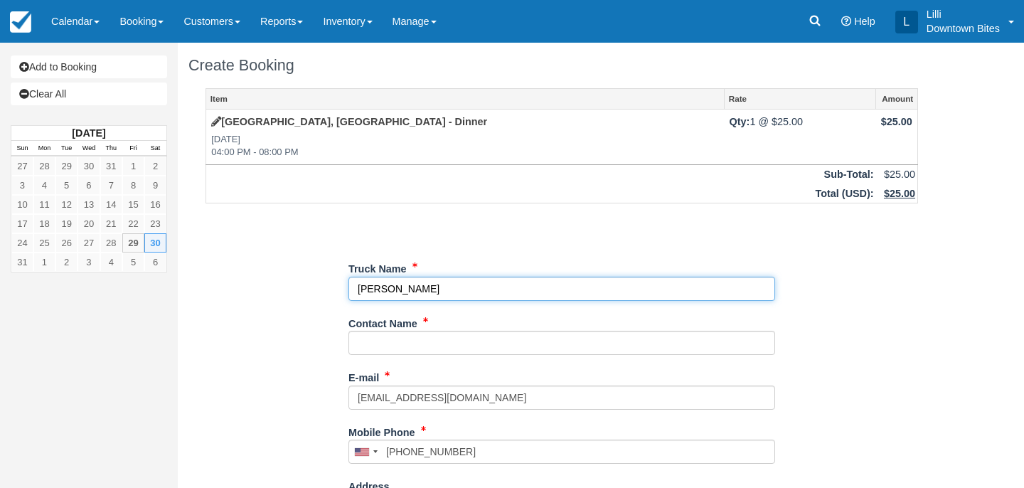
drag, startPoint x: 424, startPoint y: 289, endPoint x: 325, endPoint y: 289, distance: 98.9
click at [325, 289] on div "Item Rate Amount South Pointe, Costa Mesa - Dinner Sat Aug 30, 2025 04:00 PM - …" at bounding box center [562, 452] width 747 height 728
type input "[PERSON_NAME]"
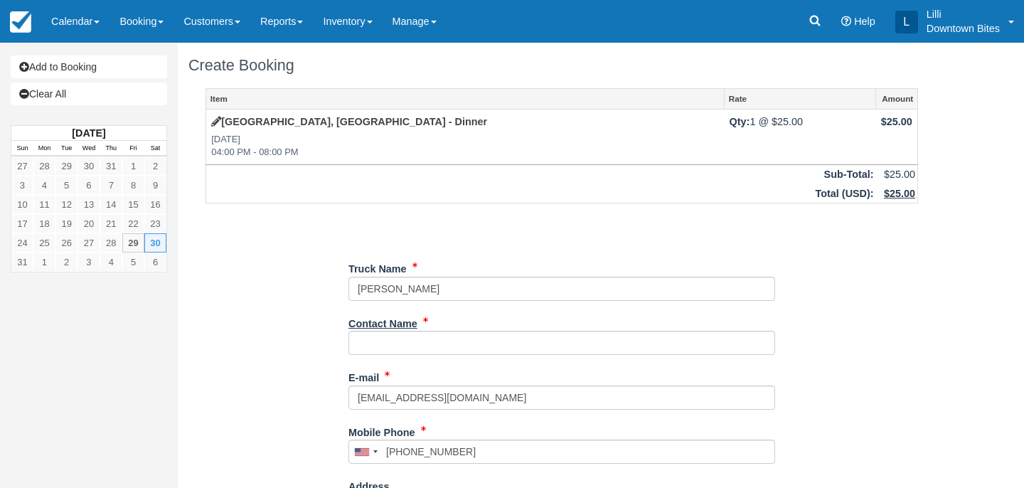
click at [398, 329] on label "Contact Name" at bounding box center [383, 322] width 69 height 20
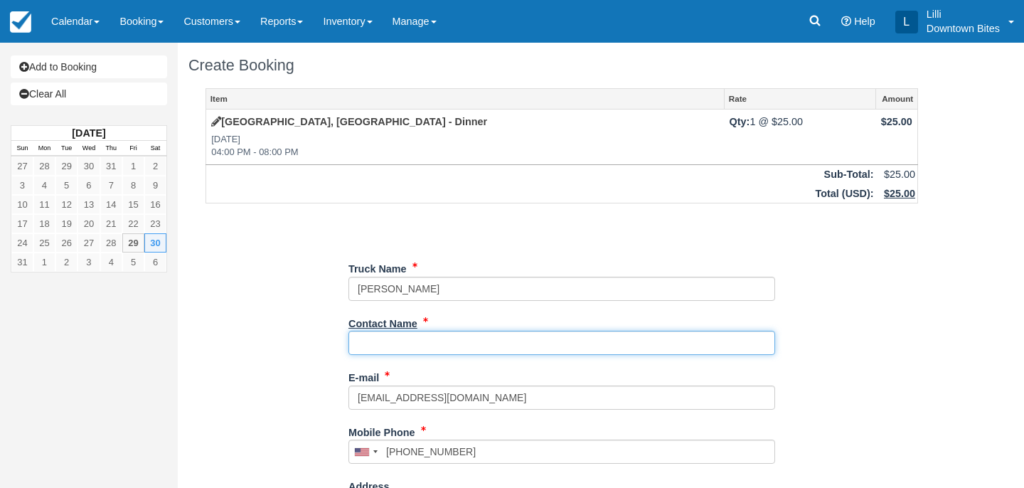
click at [398, 331] on input "Contact Name" at bounding box center [562, 343] width 427 height 24
type input "[PERSON_NAME]"
type input "+17144252535"
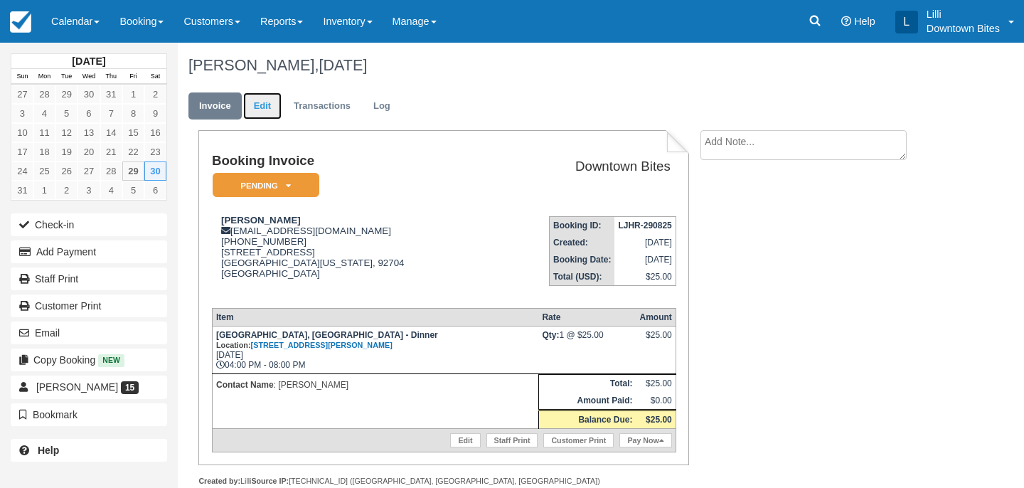
click at [259, 105] on link "Edit" at bounding box center [262, 106] width 38 height 28
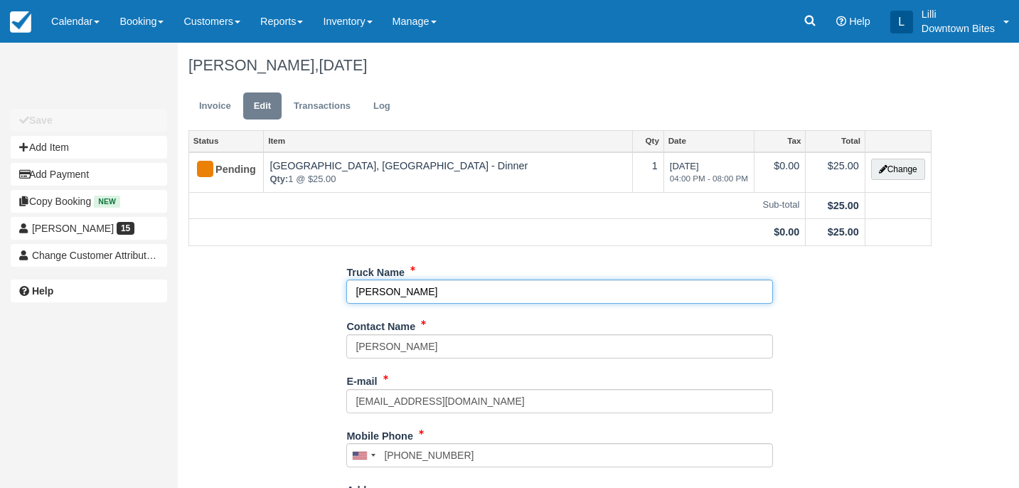
click at [357, 291] on input "Skye Blue" at bounding box center [559, 292] width 427 height 24
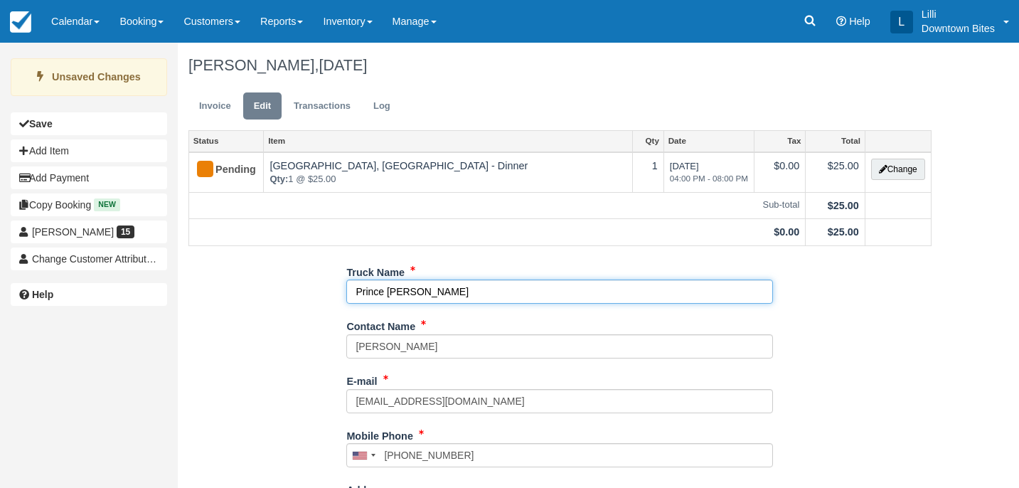
scroll to position [297, 0]
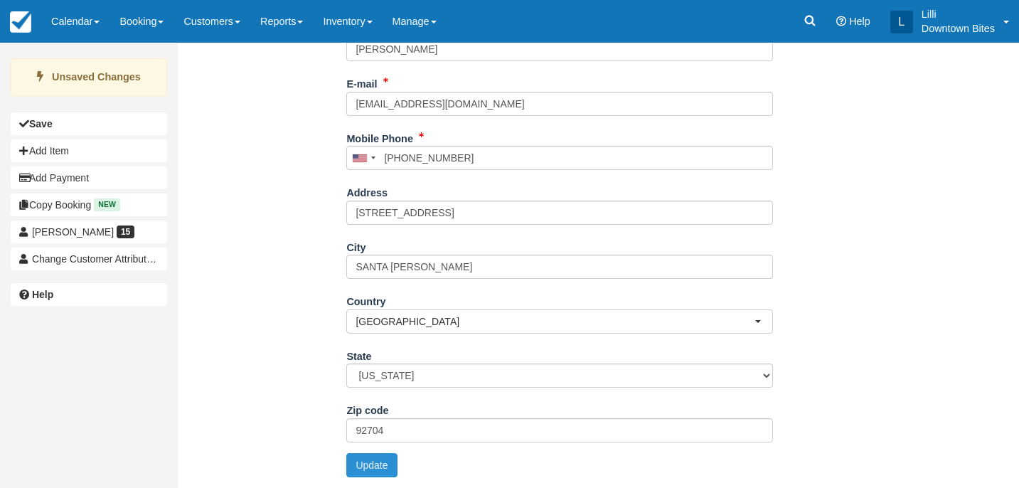
type input "Prince [PERSON_NAME]"
click at [376, 466] on button "Update" at bounding box center [371, 465] width 51 height 24
type input "[PHONE_NUMBER]"
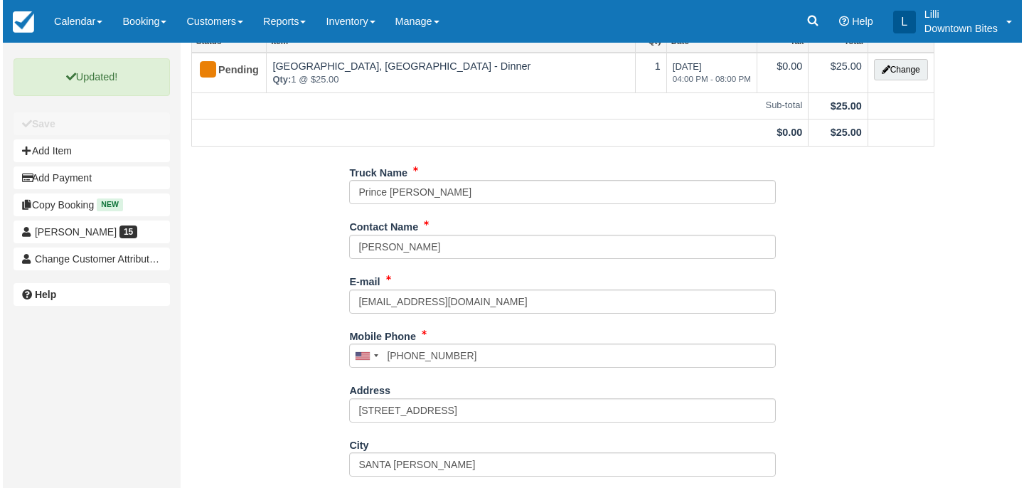
scroll to position [0, 0]
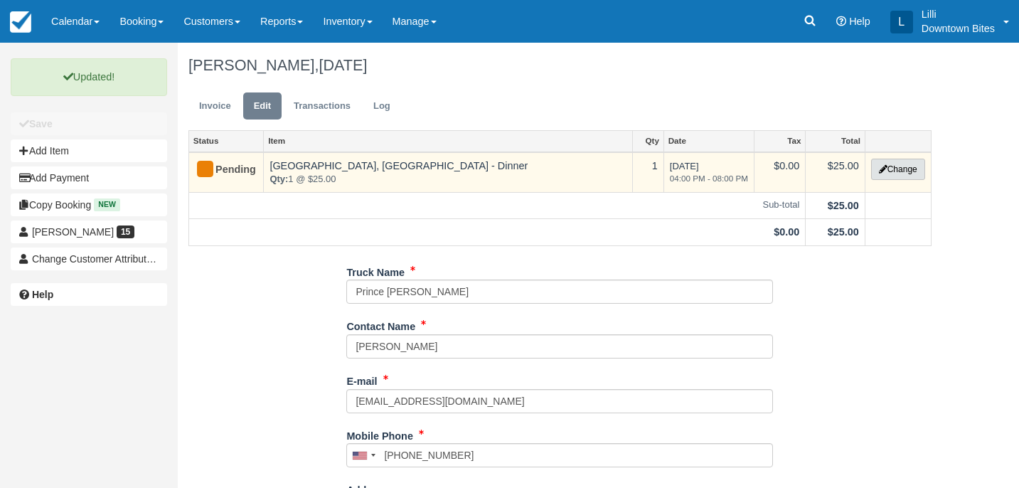
click at [910, 171] on button "Change" at bounding box center [898, 169] width 54 height 21
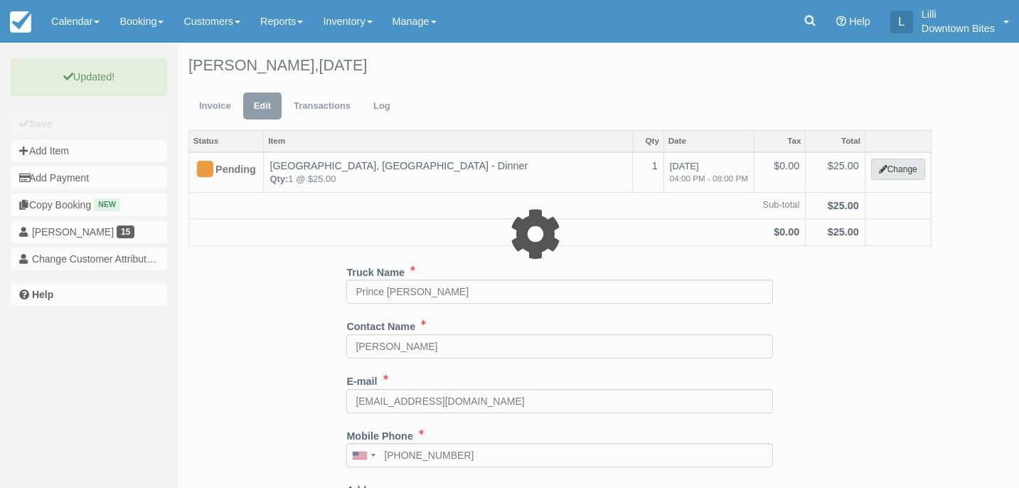
select select "4"
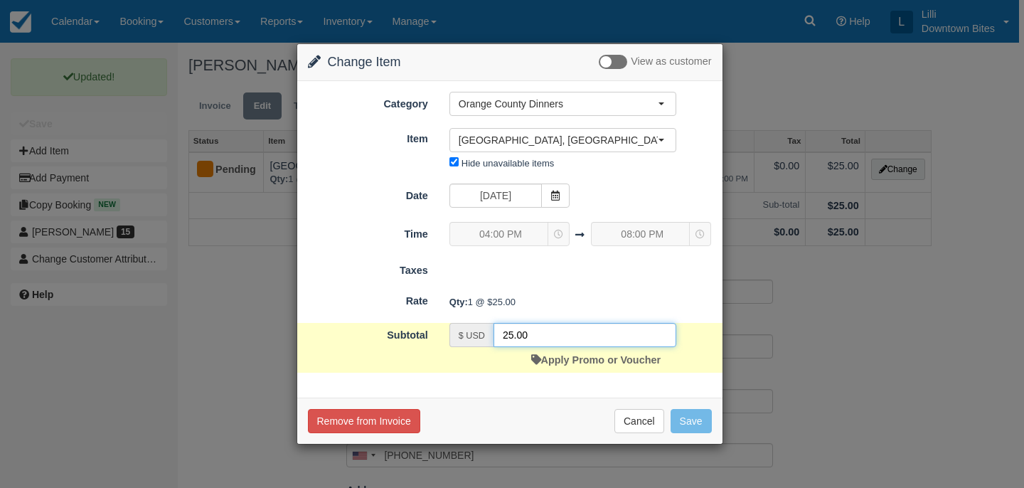
click at [514, 337] on input "25.00" at bounding box center [585, 335] width 183 height 24
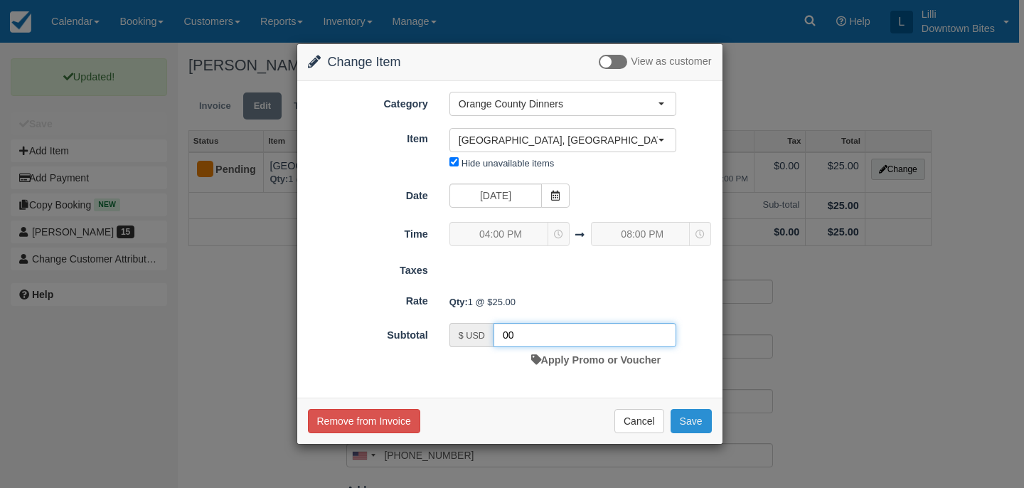
type input "00"
click at [698, 423] on button "Save" at bounding box center [691, 421] width 41 height 24
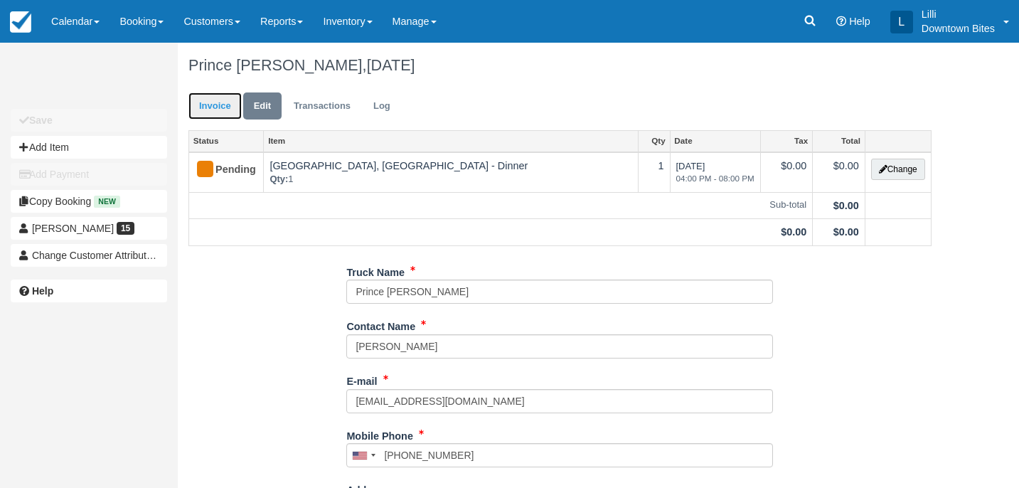
click at [219, 105] on link "Invoice" at bounding box center [215, 106] width 53 height 28
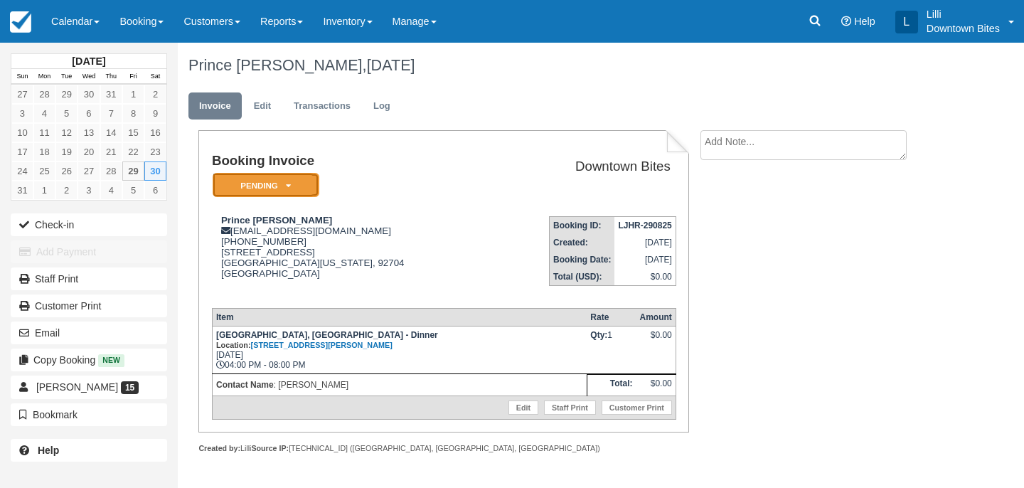
click at [293, 187] on em "Pending" at bounding box center [266, 185] width 107 height 25
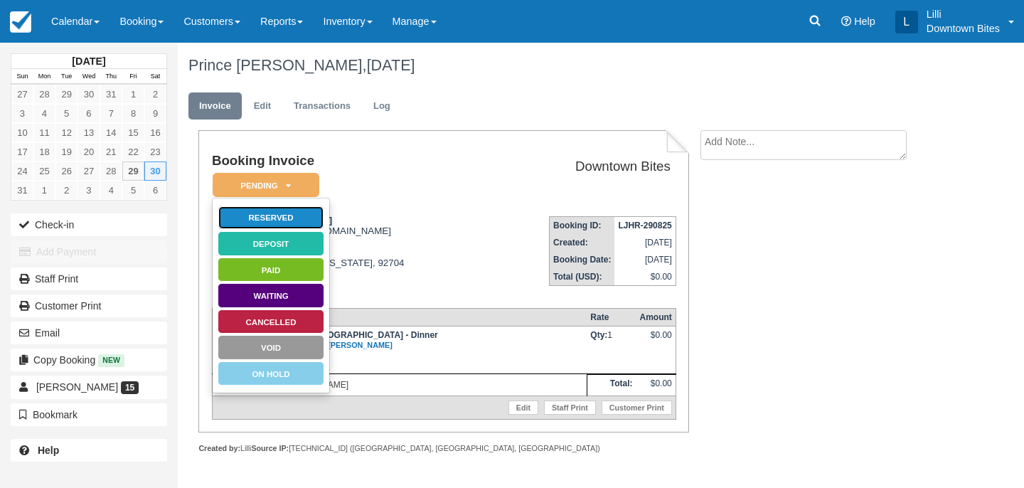
click at [299, 218] on link "Reserved" at bounding box center [271, 218] width 107 height 25
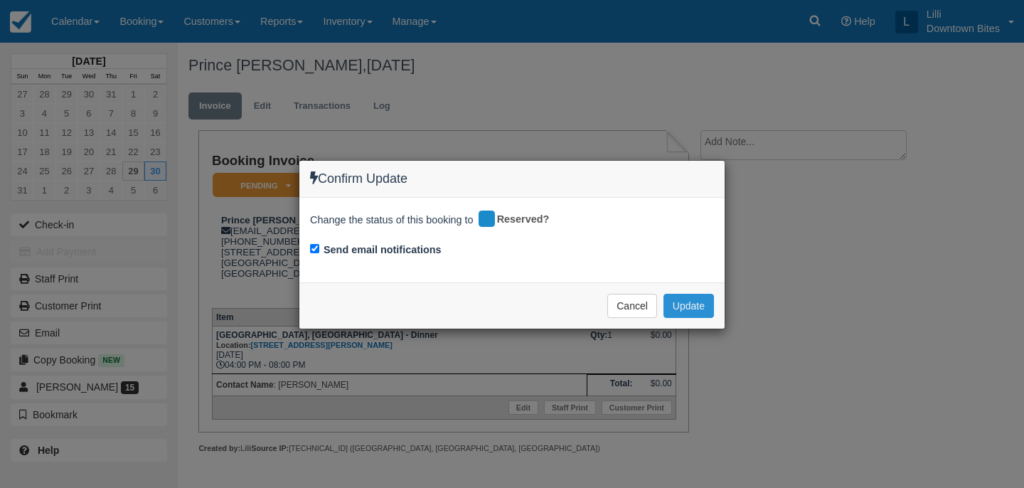
click at [681, 307] on button "Update" at bounding box center [689, 306] width 51 height 24
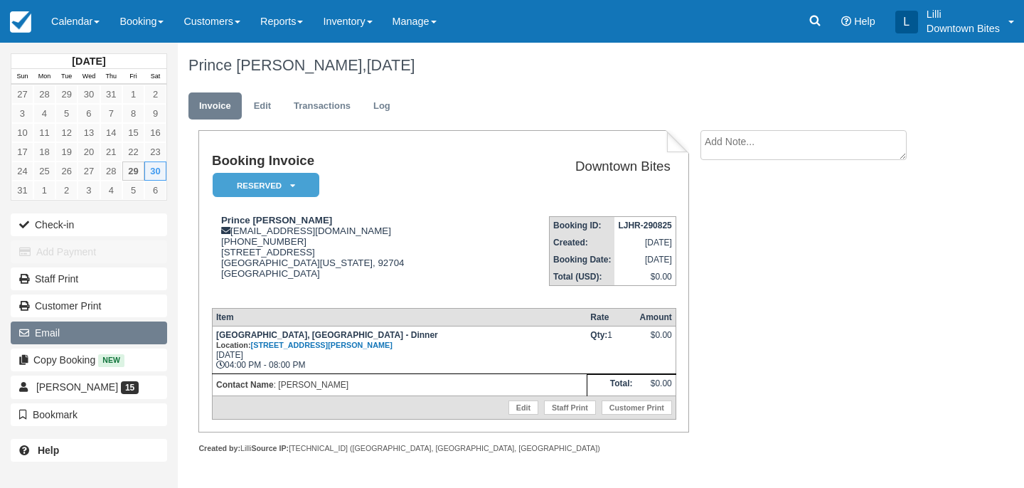
click at [100, 339] on button "Email" at bounding box center [89, 333] width 156 height 23
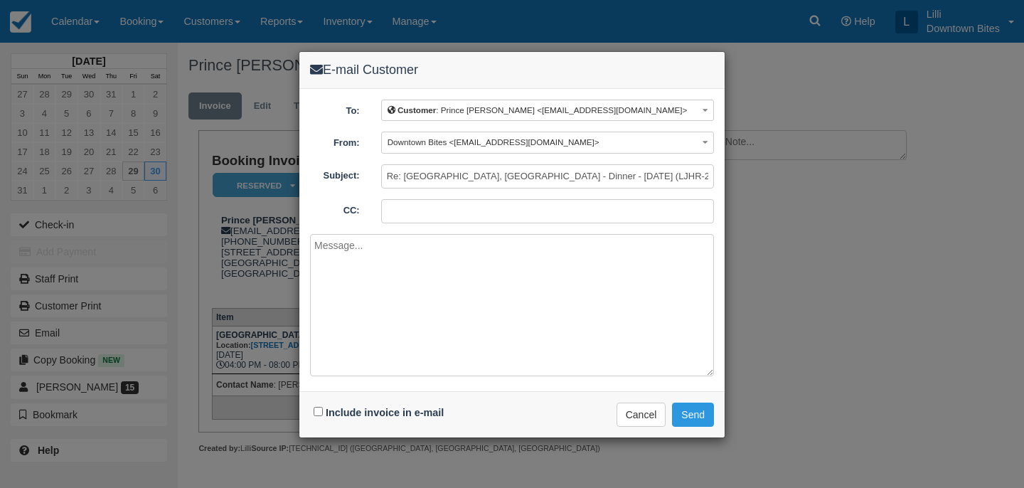
click at [437, 219] on input "CC:" at bounding box center [547, 211] width 333 height 24
type input "\"
paste input "princeskyeblue@gmail.com"
type input "lilli@downtownbites.com; princeskyeblue@gmail.com"
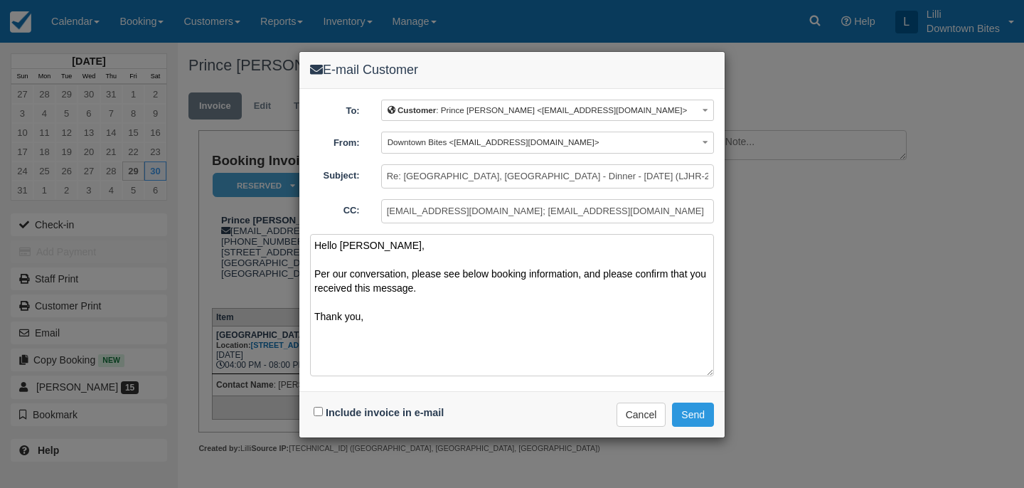
type textarea "Hello Gina, Per our conversation, please see below booking information, and ple…"
click at [317, 410] on input "Include invoice in e-mail" at bounding box center [318, 411] width 9 height 9
checkbox input "true"
click at [698, 410] on button "Send" at bounding box center [693, 415] width 42 height 24
